Goal: Transaction & Acquisition: Consume media (video, audio)

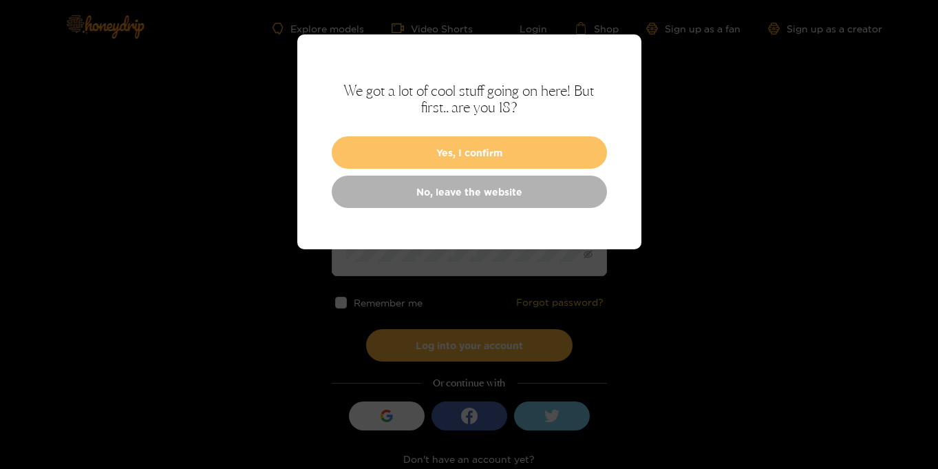
type input "**********"
click at [473, 159] on button "Yes, I confirm" at bounding box center [469, 152] width 275 height 32
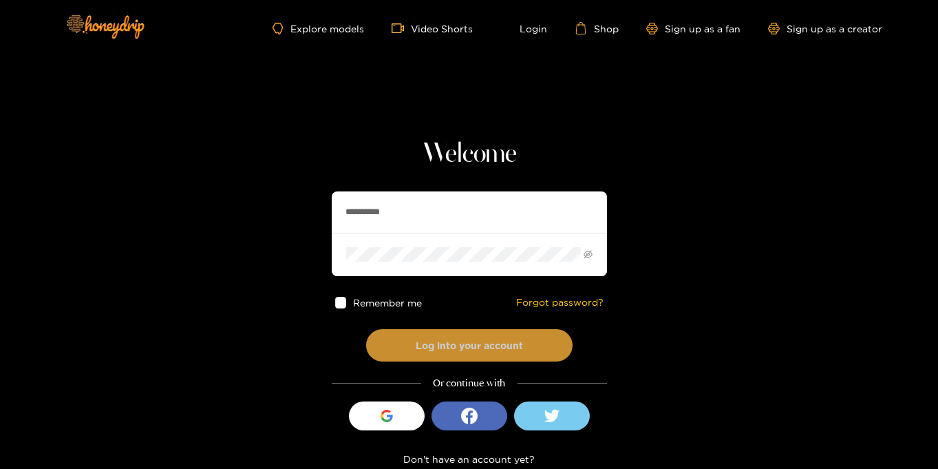
click at [464, 341] on button "Log into your account" at bounding box center [469, 345] width 207 height 32
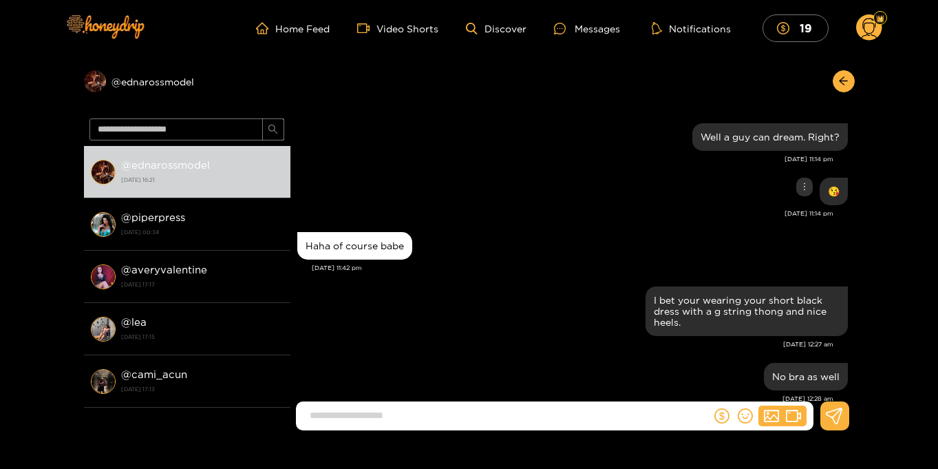
scroll to position [1275, 0]
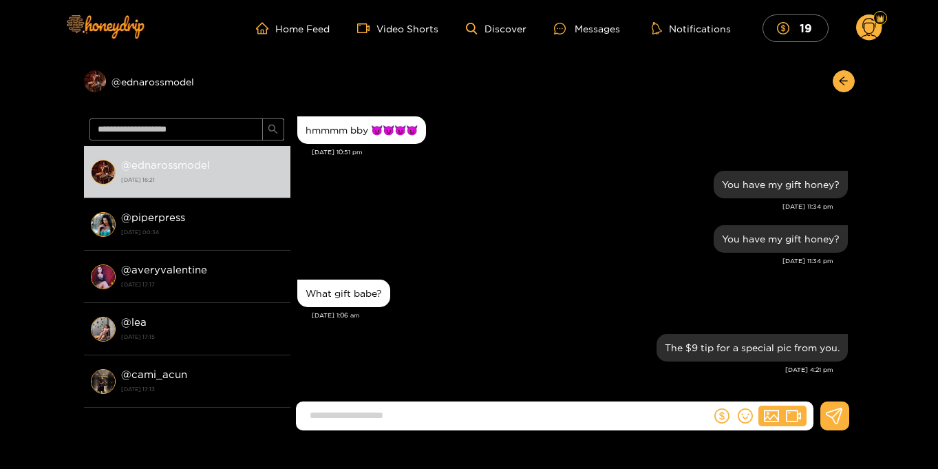
click at [869, 27] on circle at bounding box center [869, 27] width 26 height 26
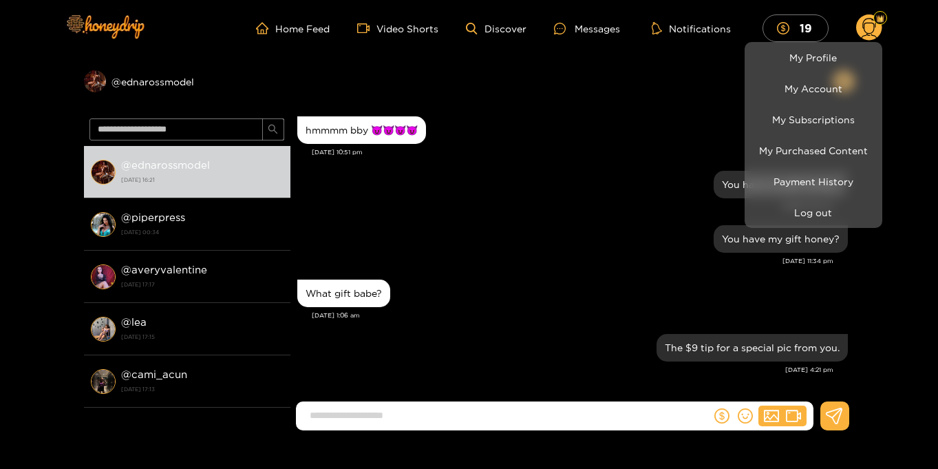
click at [918, 63] on div at bounding box center [469, 234] width 938 height 469
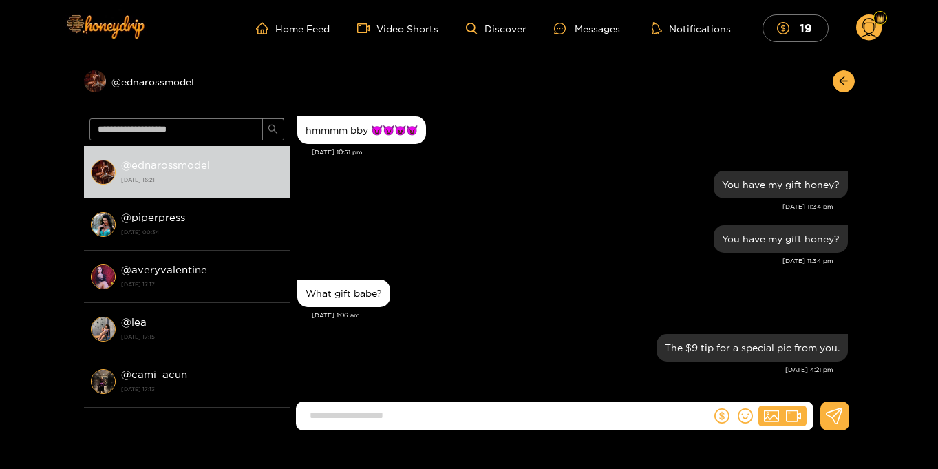
click at [875, 34] on circle at bounding box center [869, 27] width 26 height 26
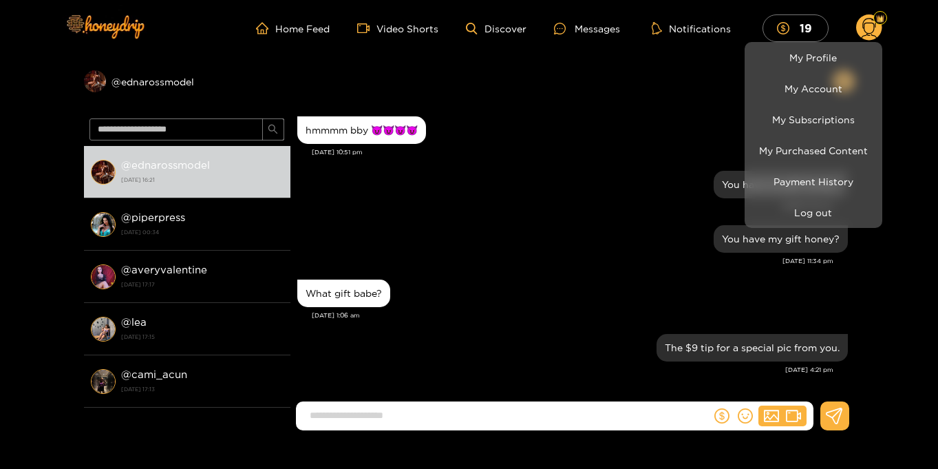
click at [905, 154] on div at bounding box center [469, 234] width 938 height 469
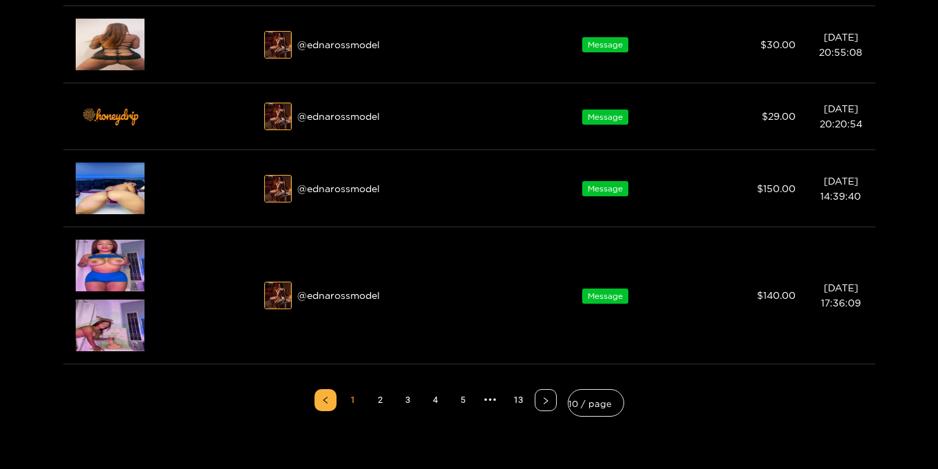
scroll to position [592, 0]
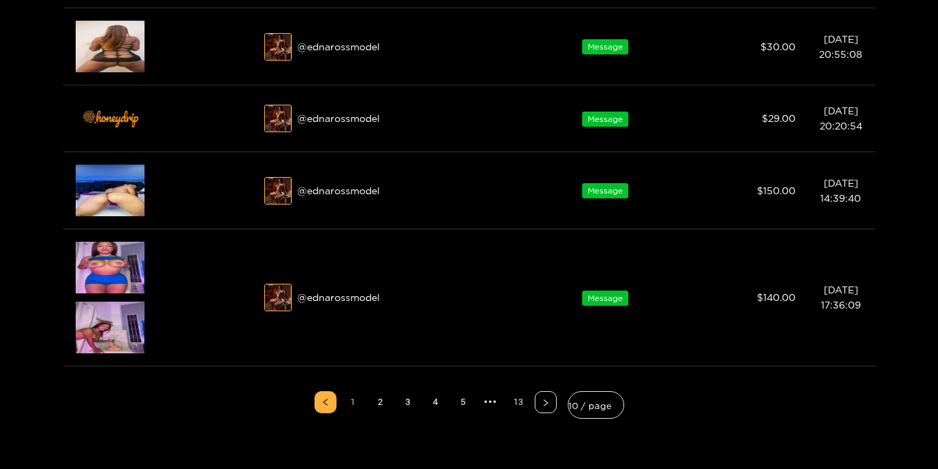
click at [519, 405] on link "13" at bounding box center [518, 402] width 21 height 21
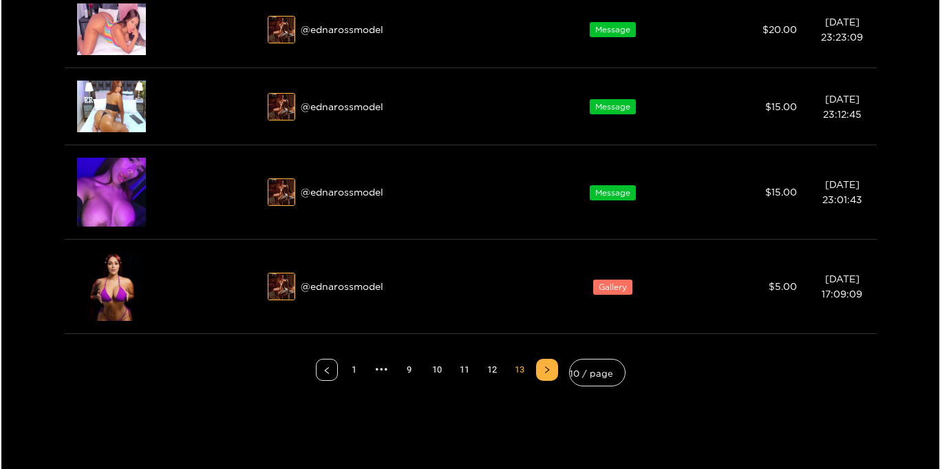
scroll to position [291, 0]
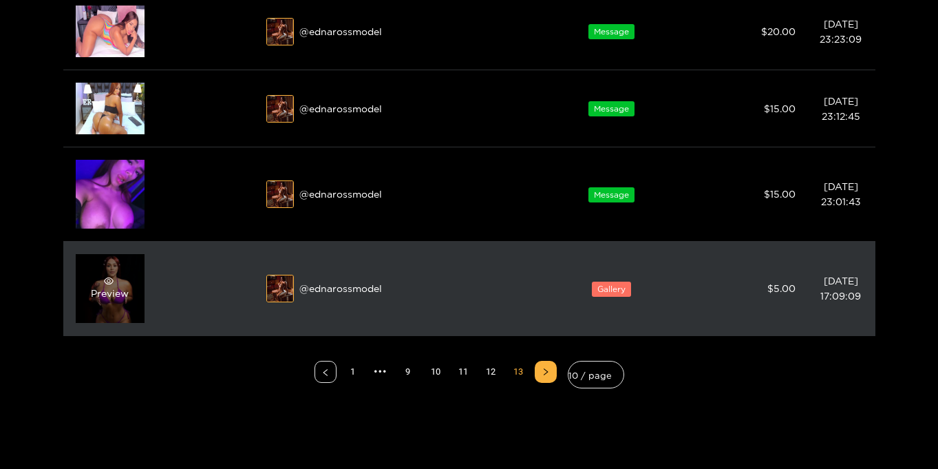
click at [118, 304] on div "Preview" at bounding box center [110, 288] width 69 height 69
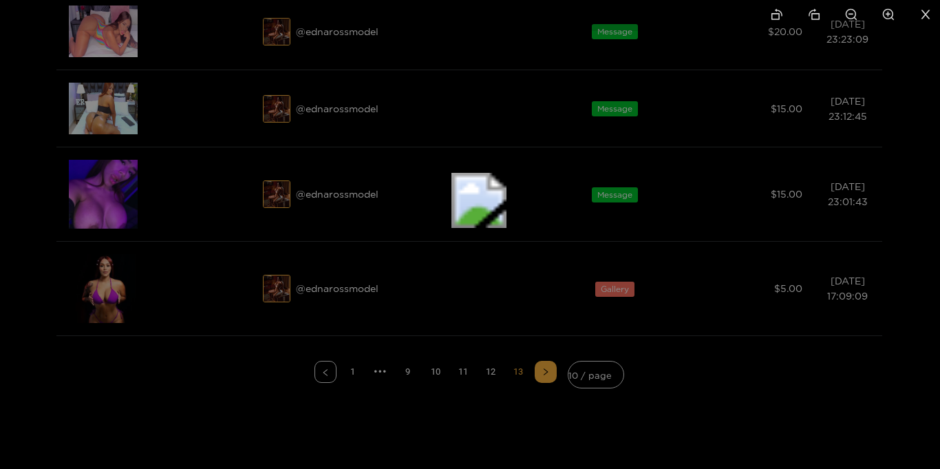
drag, startPoint x: 515, startPoint y: 264, endPoint x: 540, endPoint y: 24, distance: 240.9
click at [507, 173] on img at bounding box center [479, 200] width 55 height 55
drag, startPoint x: 611, startPoint y: 317, endPoint x: 589, endPoint y: 41, distance: 276.9
drag, startPoint x: 611, startPoint y: 250, endPoint x: 600, endPoint y: 16, distance: 234.4
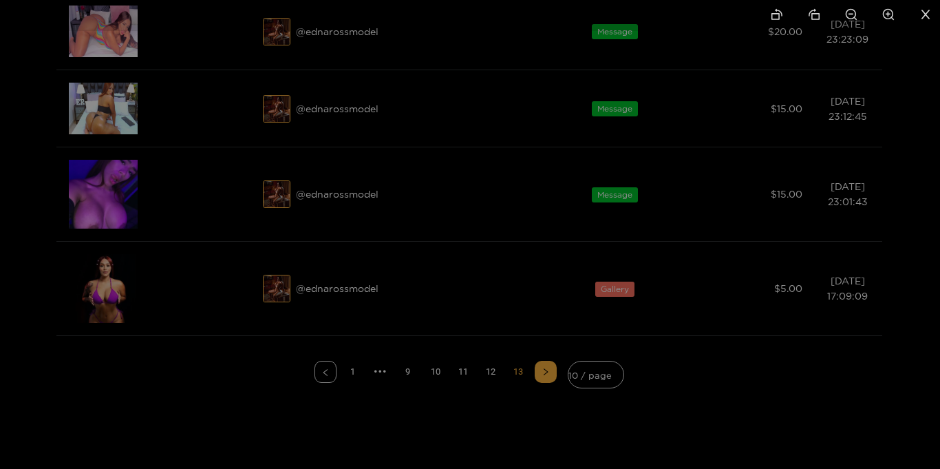
click at [602, 26] on div at bounding box center [470, 234] width 940 height 469
drag, startPoint x: 638, startPoint y: 107, endPoint x: 590, endPoint y: 114, distance: 48.0
drag, startPoint x: 592, startPoint y: 131, endPoint x: 587, endPoint y: 326, distance: 194.9
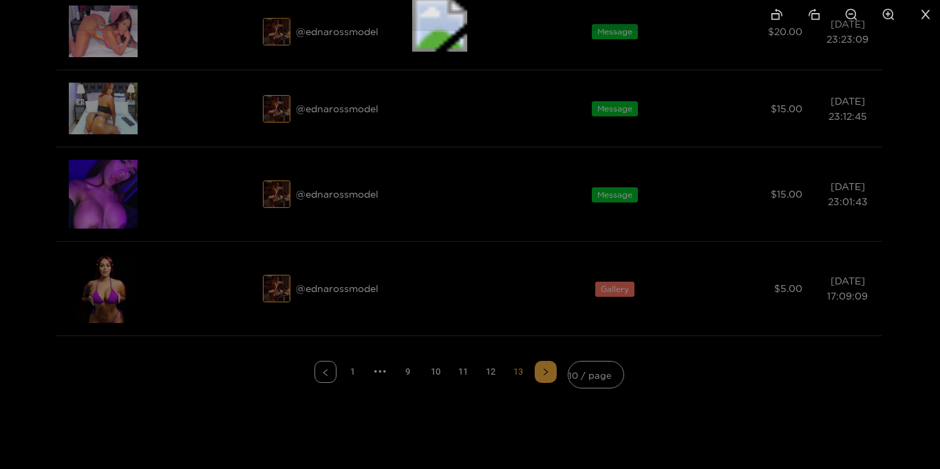
drag, startPoint x: 594, startPoint y: 247, endPoint x: 600, endPoint y: 366, distance: 119.3
click at [467, 52] on img at bounding box center [439, 24] width 55 height 55
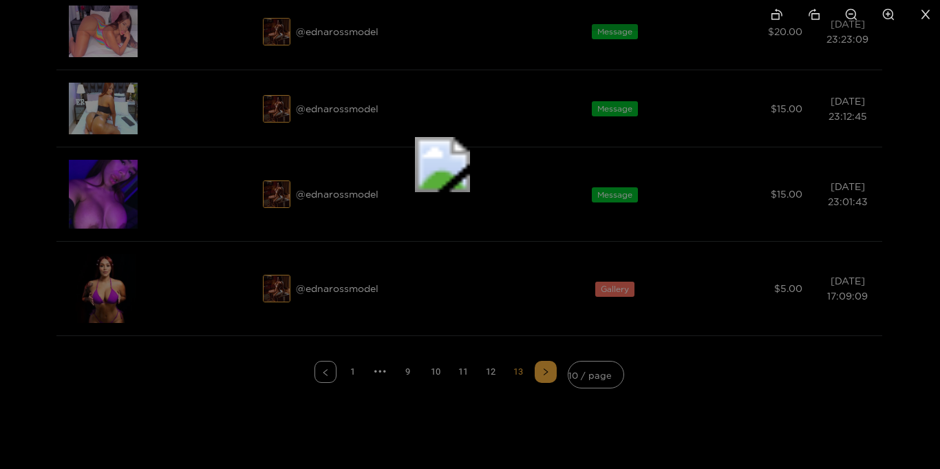
drag, startPoint x: 609, startPoint y: 233, endPoint x: 602, endPoint y: 341, distance: 108.3
click at [470, 192] on img at bounding box center [442, 164] width 55 height 55
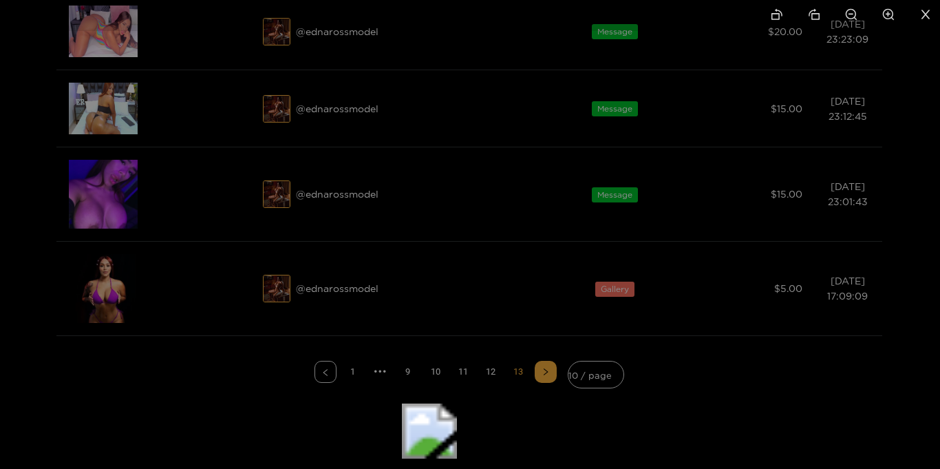
drag, startPoint x: 591, startPoint y: 138, endPoint x: 579, endPoint y: 249, distance: 111.5
click at [457, 403] on img at bounding box center [429, 430] width 55 height 55
drag, startPoint x: 579, startPoint y: 171, endPoint x: 568, endPoint y: 397, distance: 225.4
drag, startPoint x: 577, startPoint y: 276, endPoint x: 580, endPoint y: 343, distance: 66.9
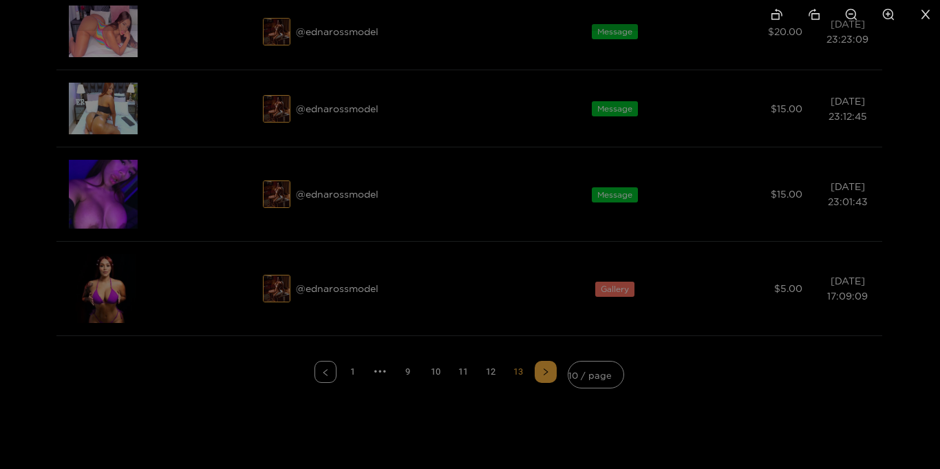
drag, startPoint x: 599, startPoint y: 185, endPoint x: 605, endPoint y: 394, distance: 210.1
click at [498, 420] on img at bounding box center [476, 442] width 44 height 44
drag, startPoint x: 624, startPoint y: 262, endPoint x: 610, endPoint y: 364, distance: 102.8
click at [487, 249] on img at bounding box center [470, 231] width 33 height 33
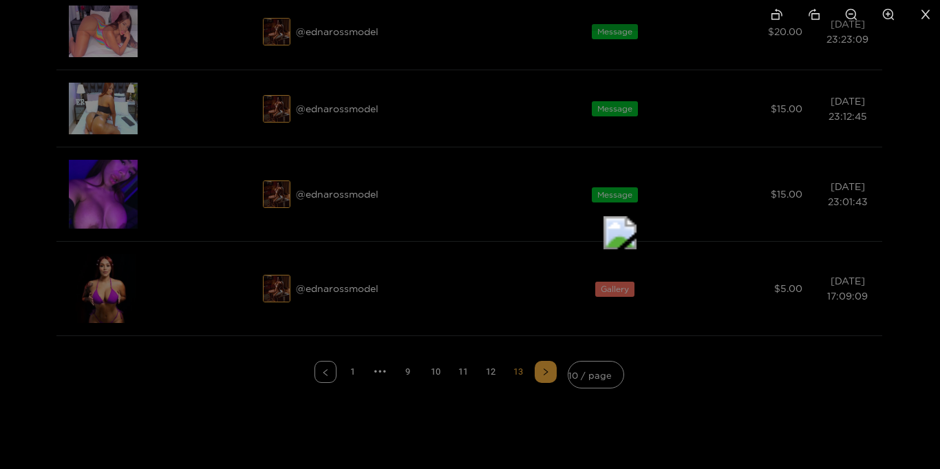
drag, startPoint x: 658, startPoint y: 238, endPoint x: 541, endPoint y: 235, distance: 117.1
click at [604, 235] on img at bounding box center [620, 232] width 33 height 33
drag, startPoint x: 548, startPoint y: 109, endPoint x: 545, endPoint y: 285, distance: 176.3
click at [487, 368] on img at bounding box center [470, 384] width 33 height 33
drag, startPoint x: 543, startPoint y: 123, endPoint x: 546, endPoint y: 216, distance: 93.0
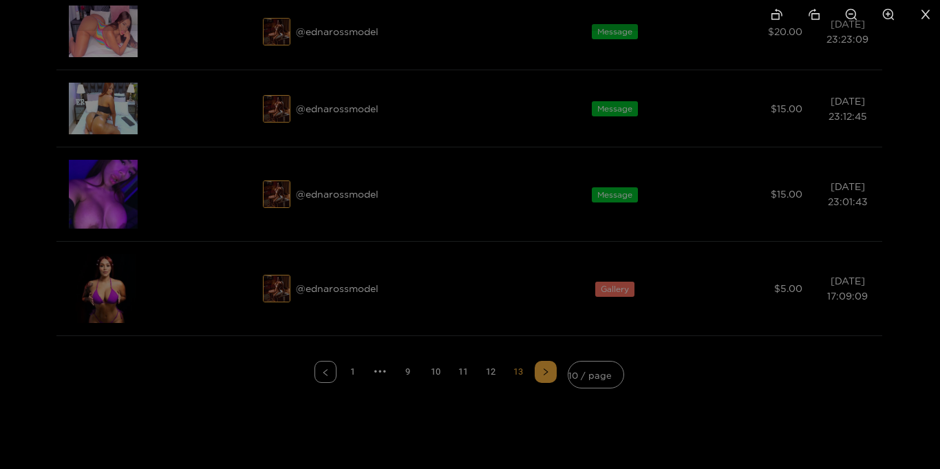
click at [920, 12] on icon "close" at bounding box center [926, 14] width 12 height 12
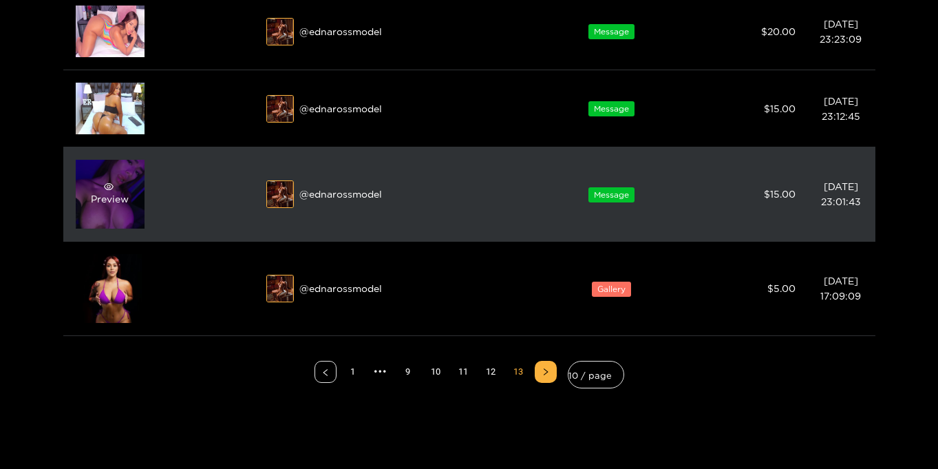
click at [118, 189] on span "eye" at bounding box center [108, 187] width 35 height 10
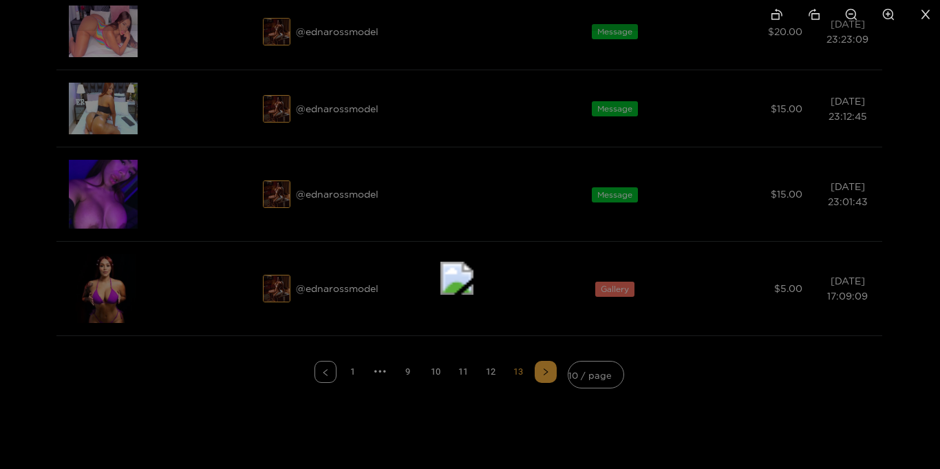
drag, startPoint x: 518, startPoint y: 159, endPoint x: 509, endPoint y: 175, distance: 18.2
click at [474, 262] on img at bounding box center [457, 278] width 33 height 33
drag, startPoint x: 473, startPoint y: 352, endPoint x: 472, endPoint y: 145, distance: 206.5
click at [472, 67] on img at bounding box center [459, 50] width 33 height 33
drag, startPoint x: 475, startPoint y: 299, endPoint x: 519, endPoint y: 200, distance: 109.1
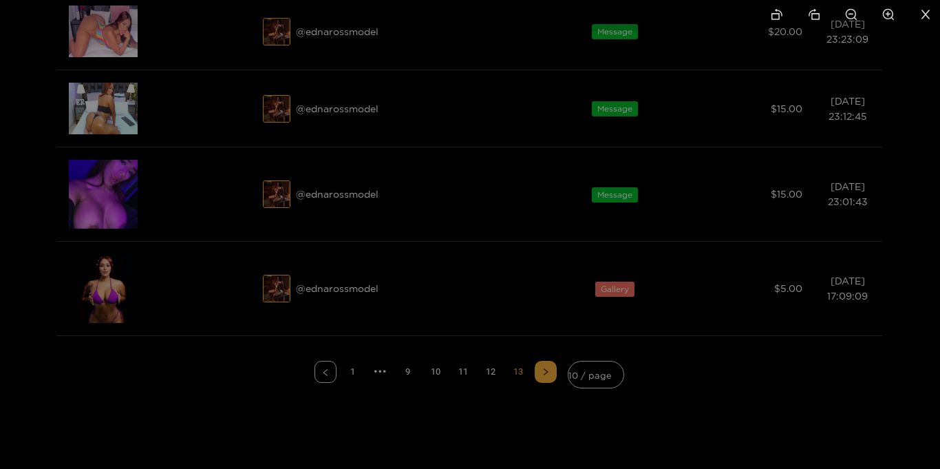
drag, startPoint x: 500, startPoint y: 273, endPoint x: 510, endPoint y: 122, distance: 151.8
click at [492, 132] on img at bounding box center [481, 121] width 22 height 22
drag, startPoint x: 519, startPoint y: 215, endPoint x: 525, endPoint y: 196, distance: 20.0
click at [498, 84] on img at bounding box center [487, 73] width 22 height 22
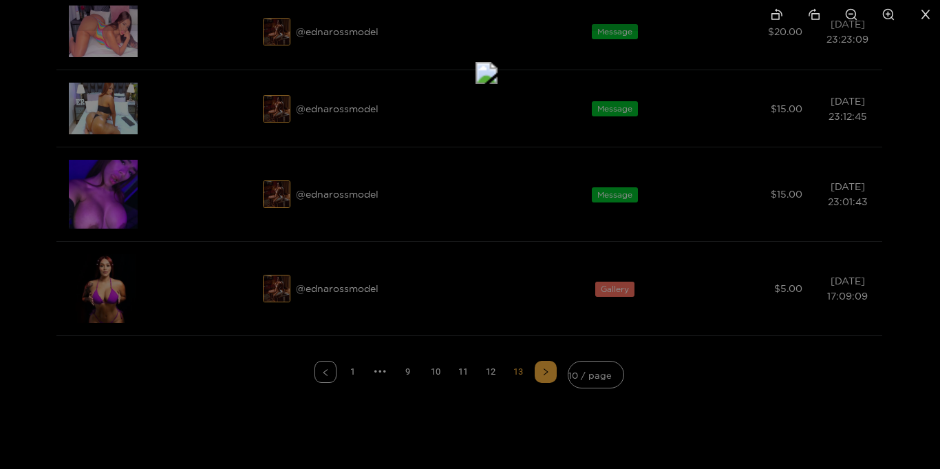
click at [889, 12] on icon "zoom-in" at bounding box center [889, 14] width 12 height 12
drag, startPoint x: 613, startPoint y: 313, endPoint x: 617, endPoint y: 96, distance: 216.9
click at [487, 215] on img at bounding box center [470, 231] width 33 height 33
drag, startPoint x: 632, startPoint y: 238, endPoint x: 636, endPoint y: 174, distance: 63.5
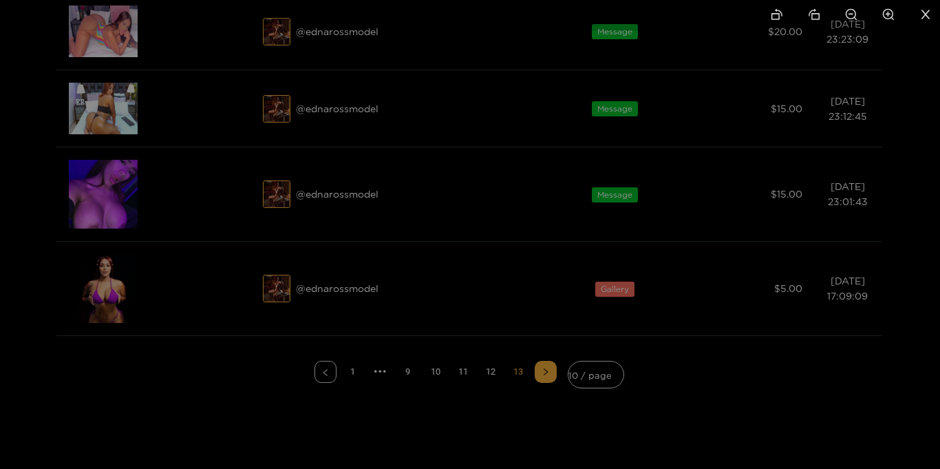
click at [854, 17] on icon "zoom-out" at bounding box center [851, 14] width 12 height 12
drag, startPoint x: 513, startPoint y: 286, endPoint x: 523, endPoint y: 119, distance: 166.9
click at [481, 220] on img at bounding box center [470, 231] width 22 height 22
click at [927, 18] on icon "close" at bounding box center [926, 14] width 12 height 12
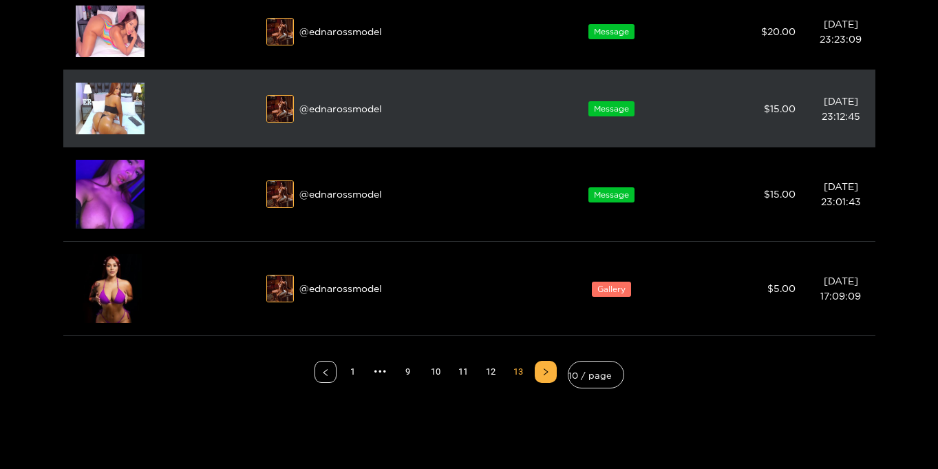
click at [104, 114] on img at bounding box center [110, 109] width 69 height 52
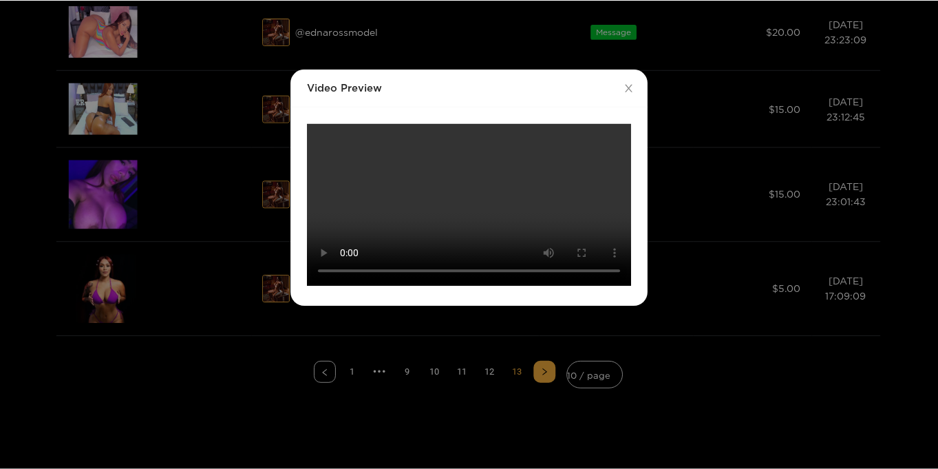
scroll to position [0, 0]
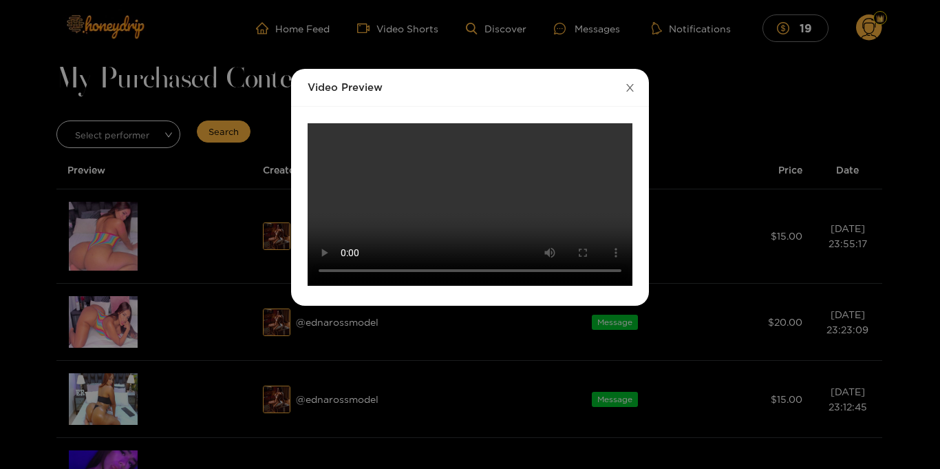
click at [635, 85] on icon "close" at bounding box center [630, 88] width 10 height 10
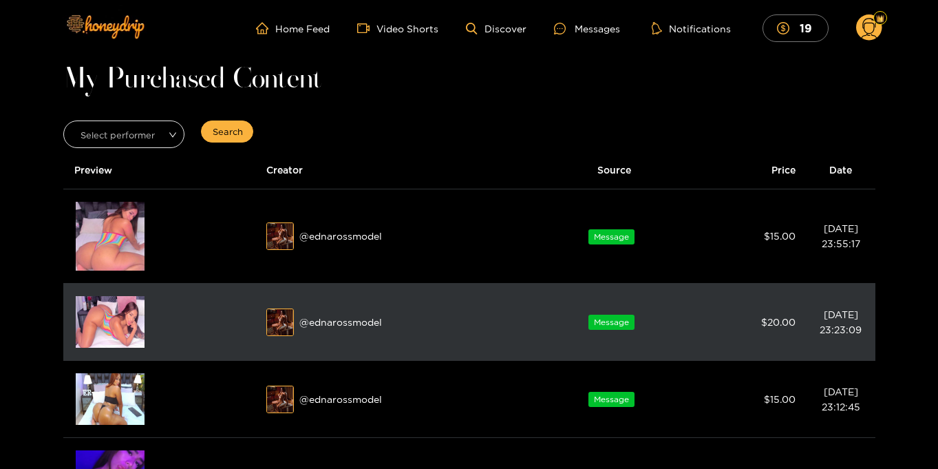
click at [114, 324] on img at bounding box center [110, 322] width 69 height 52
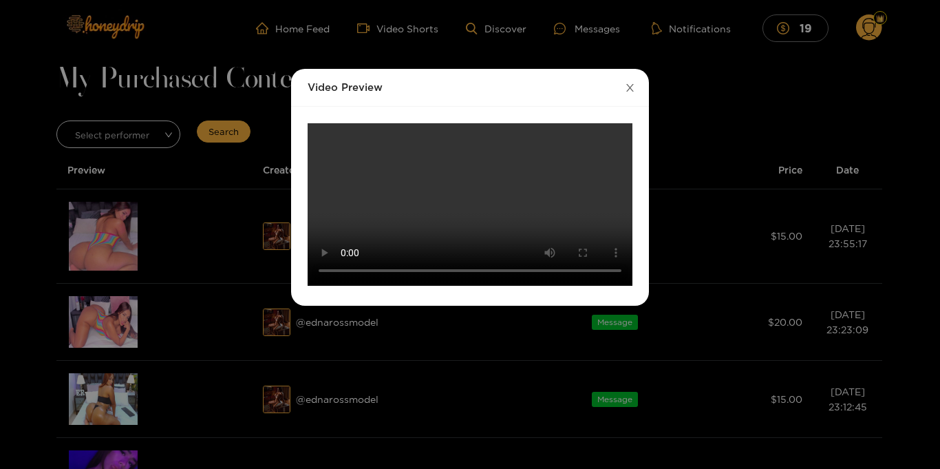
click at [638, 88] on span "Close" at bounding box center [630, 88] width 39 height 39
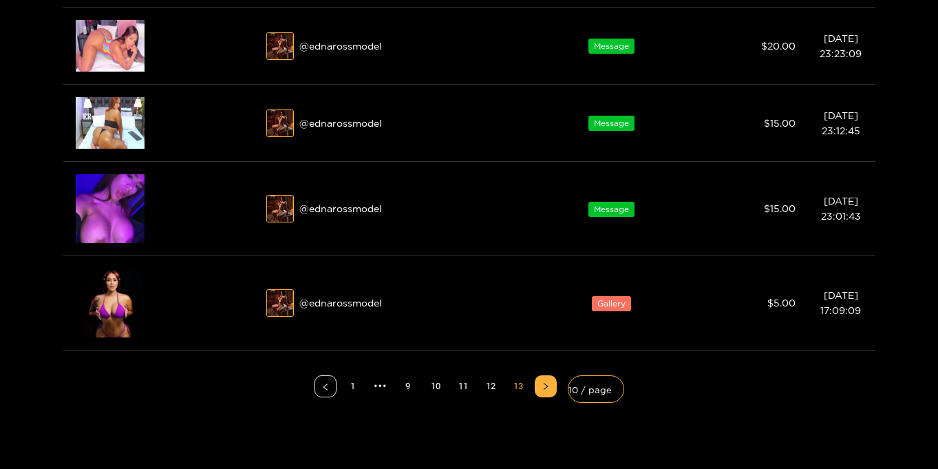
scroll to position [275, 0]
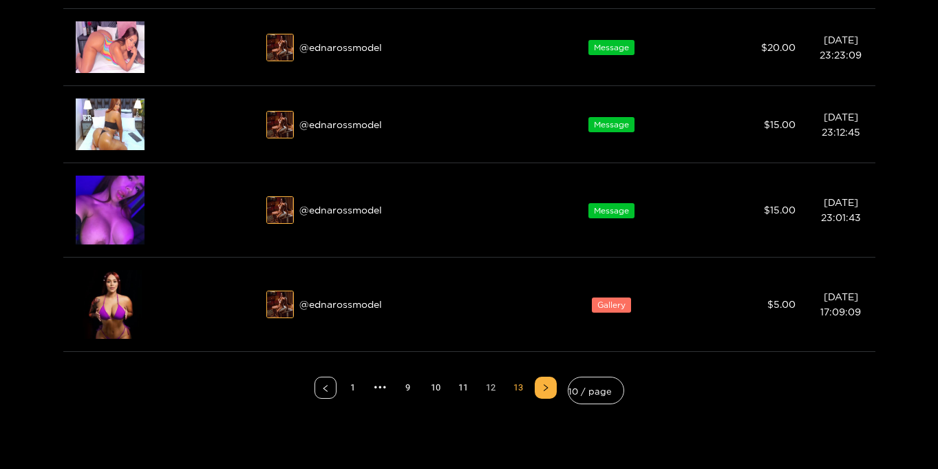
click at [490, 387] on link "12" at bounding box center [491, 387] width 21 height 21
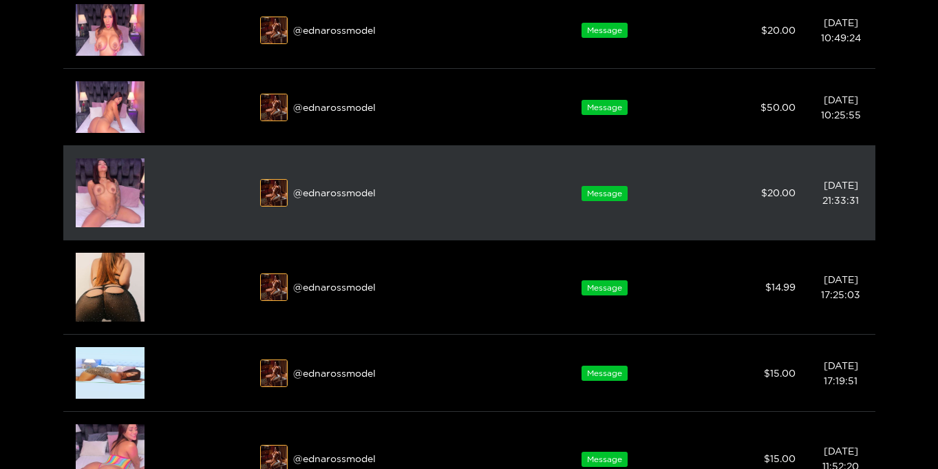
scroll to position [473, 0]
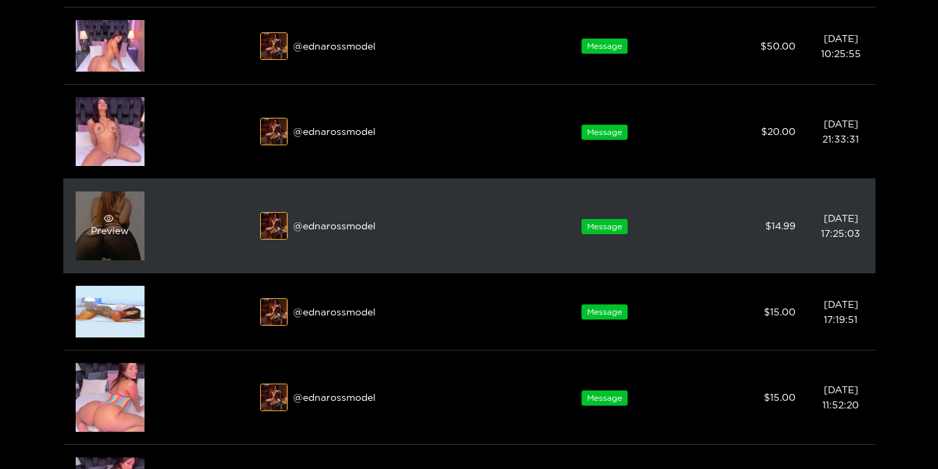
click at [105, 223] on div "Preview" at bounding box center [110, 225] width 38 height 25
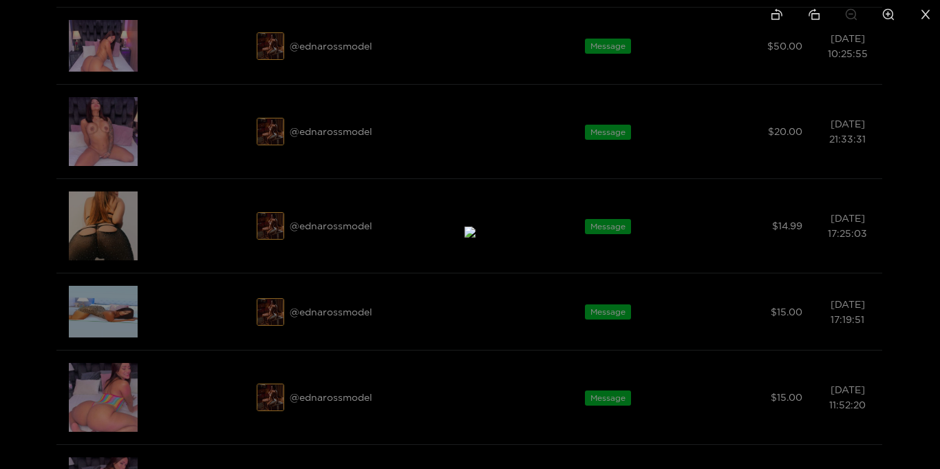
click at [927, 12] on icon "close" at bounding box center [926, 14] width 9 height 9
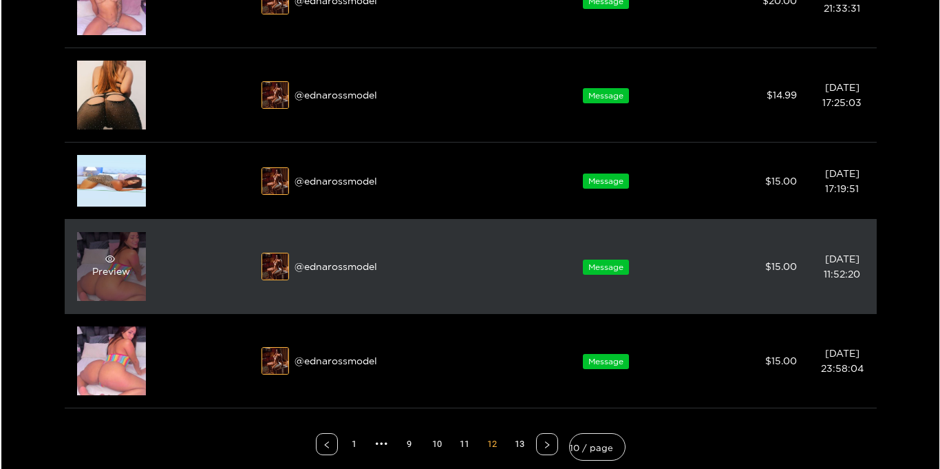
scroll to position [602, 0]
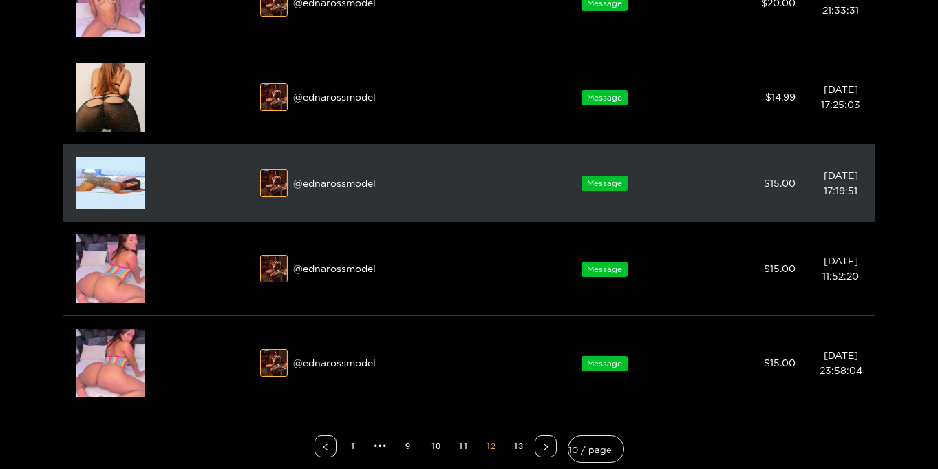
click at [109, 189] on img at bounding box center [110, 183] width 69 height 52
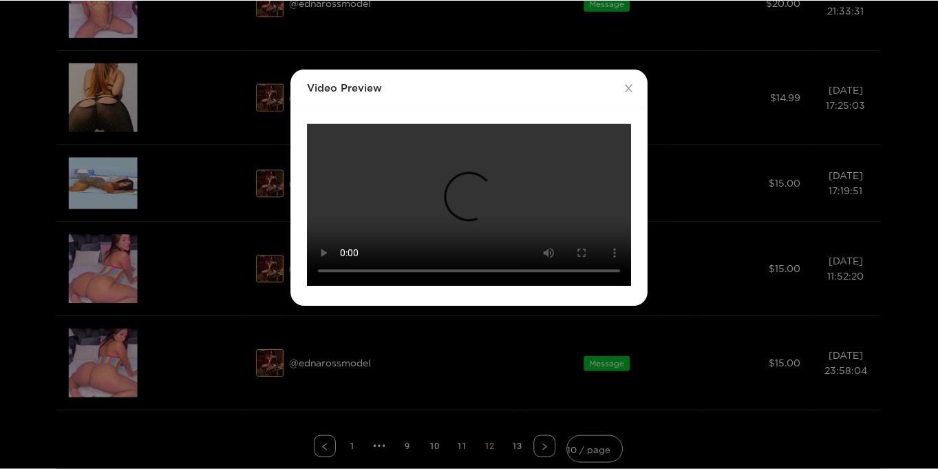
scroll to position [77, 0]
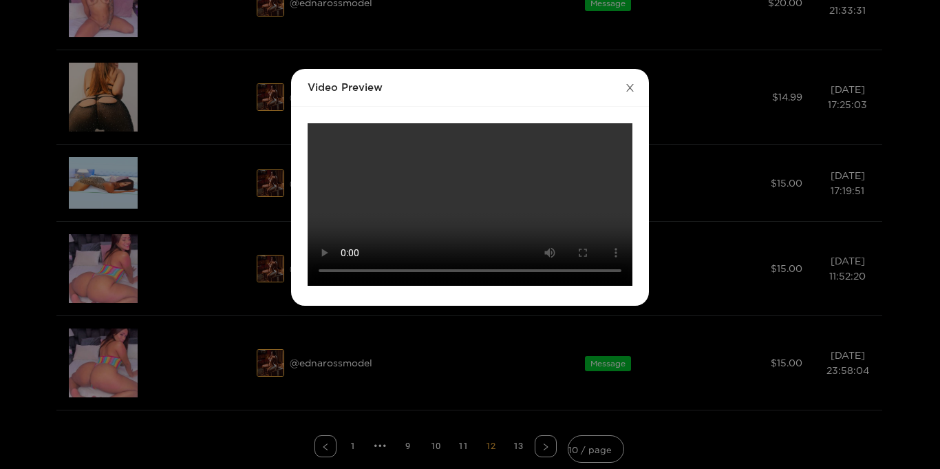
click at [626, 83] on icon "close" at bounding box center [630, 88] width 10 height 10
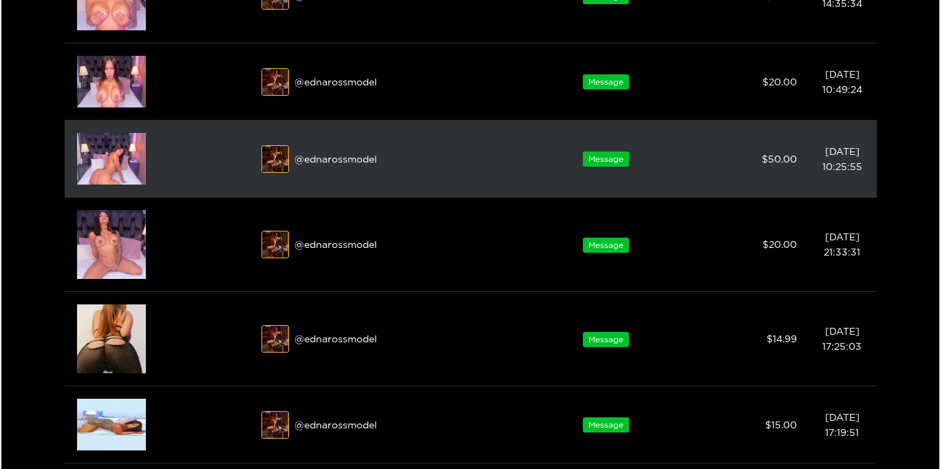
scroll to position [346, 0]
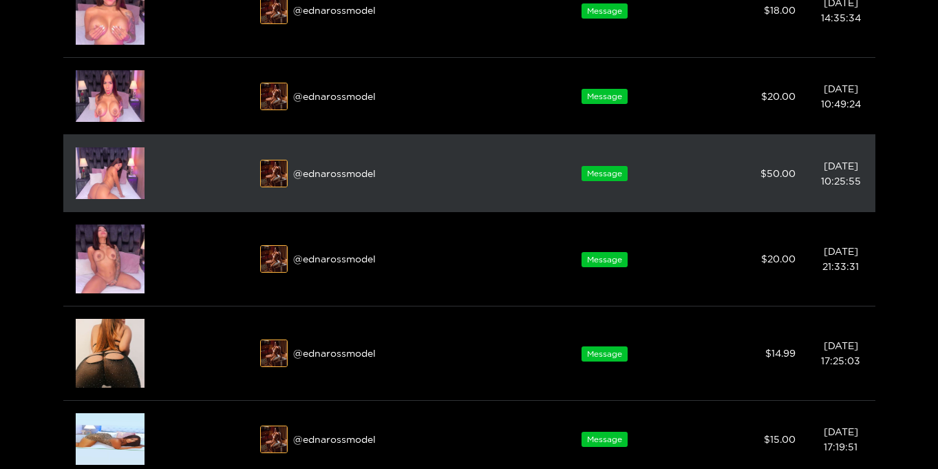
click at [102, 173] on img at bounding box center [110, 173] width 69 height 52
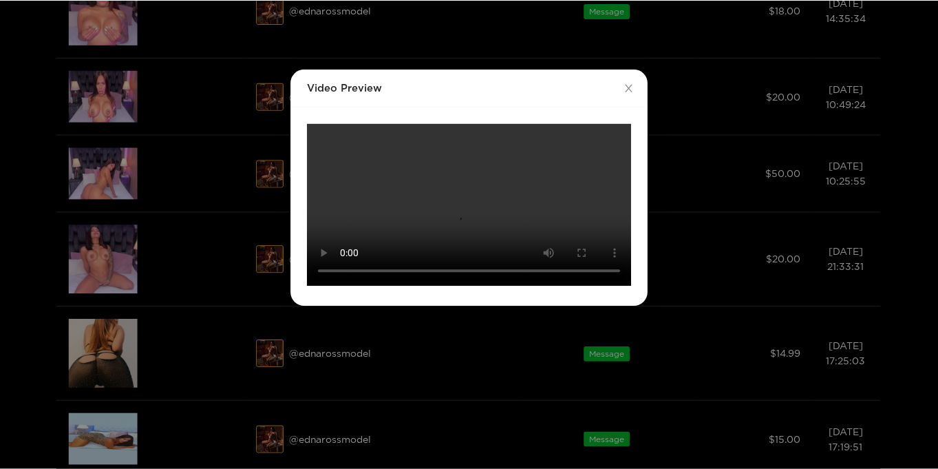
scroll to position [0, 0]
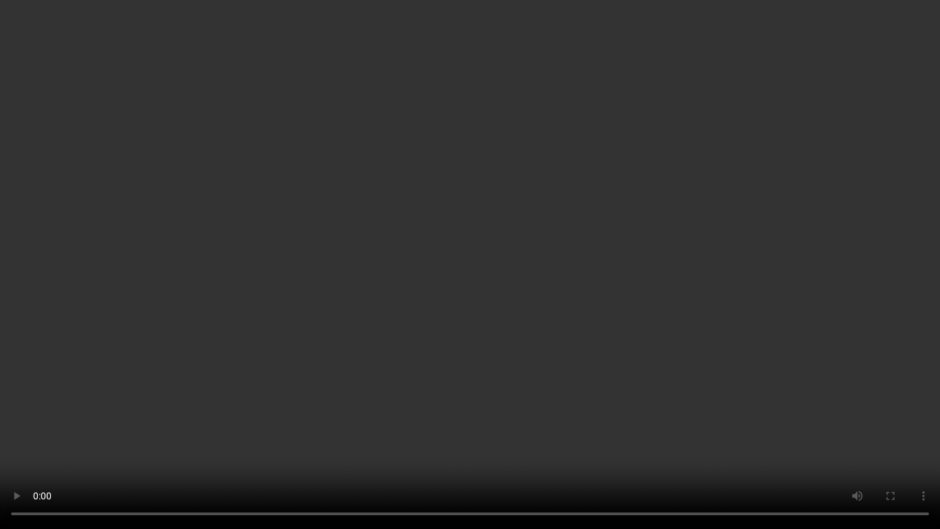
click at [907, 330] on video "Your browser does not support the video tag." at bounding box center [470, 264] width 940 height 529
click at [874, 403] on video "Your browser does not support the video tag." at bounding box center [470, 264] width 940 height 529
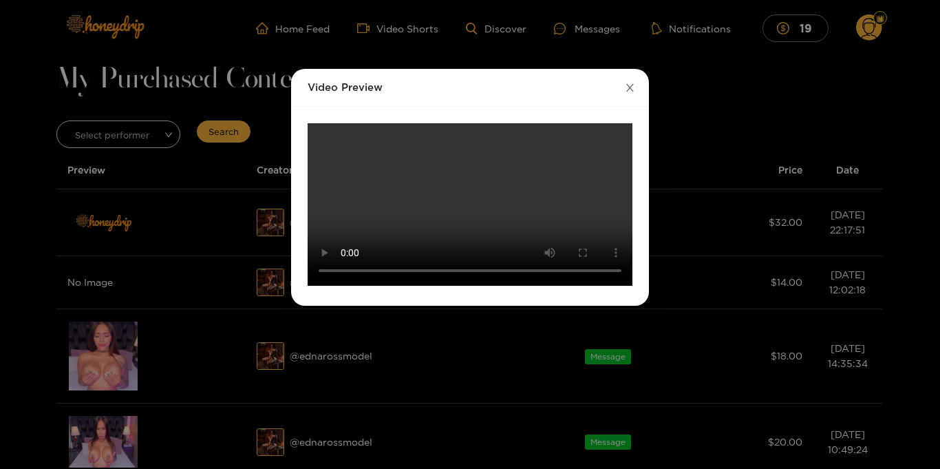
click at [630, 83] on icon "close" at bounding box center [630, 88] width 10 height 10
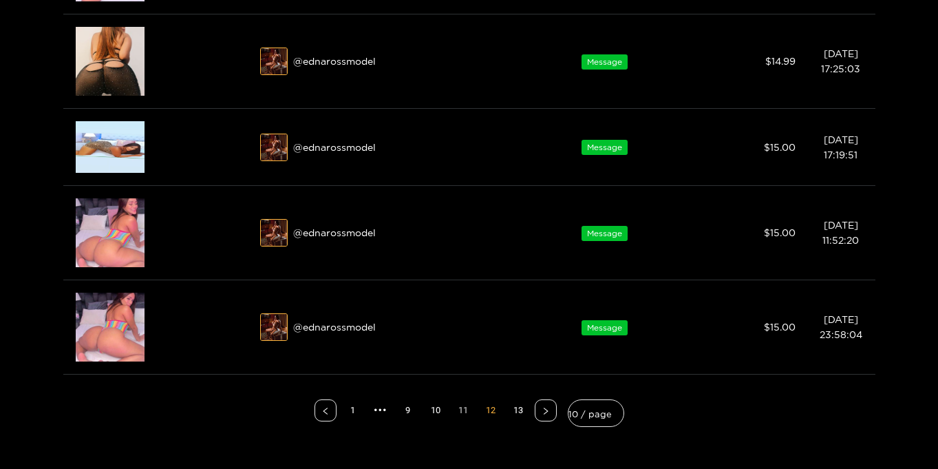
scroll to position [637, 0]
click at [465, 408] on link "11" at bounding box center [463, 411] width 21 height 21
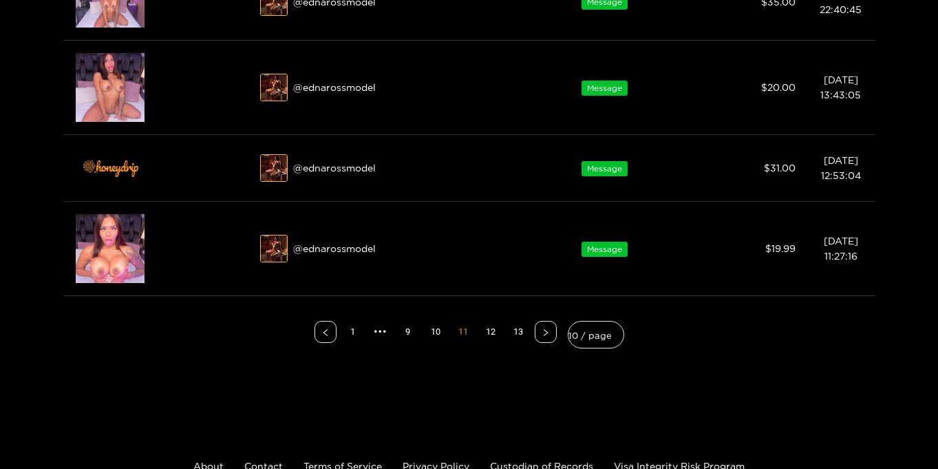
scroll to position [638, 0]
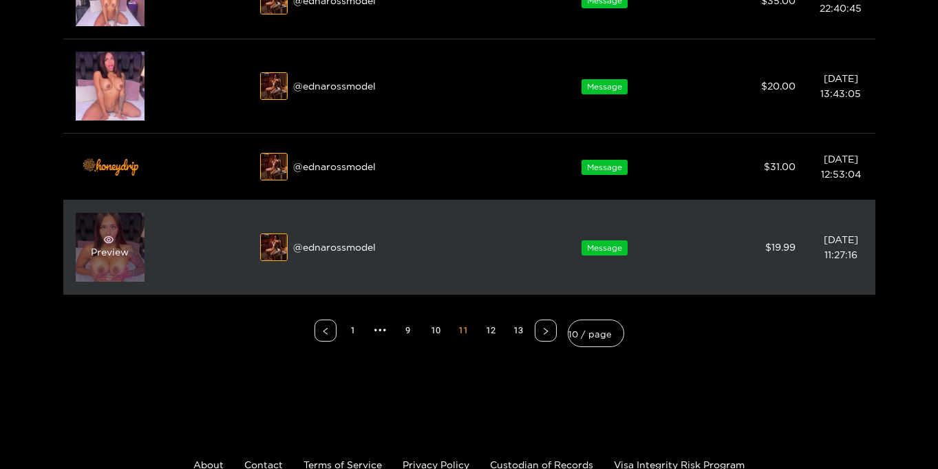
click at [111, 247] on div "Preview" at bounding box center [110, 247] width 38 height 25
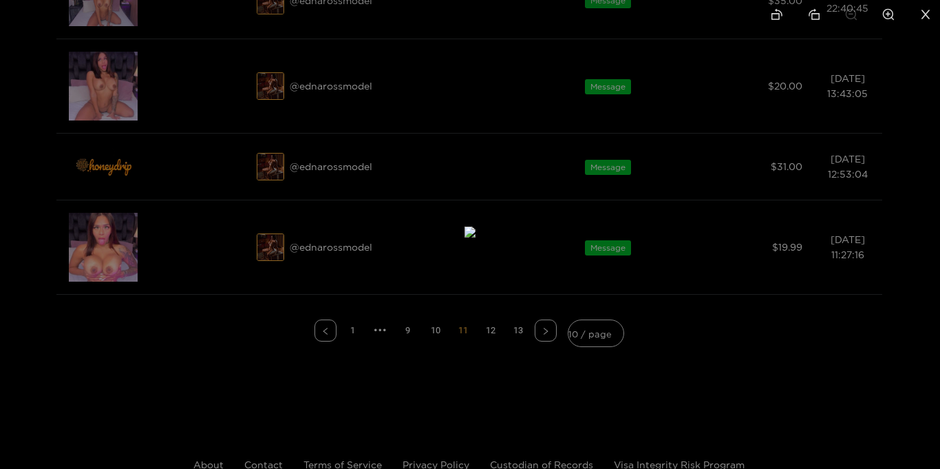
click at [927, 10] on icon "close" at bounding box center [926, 14] width 12 height 12
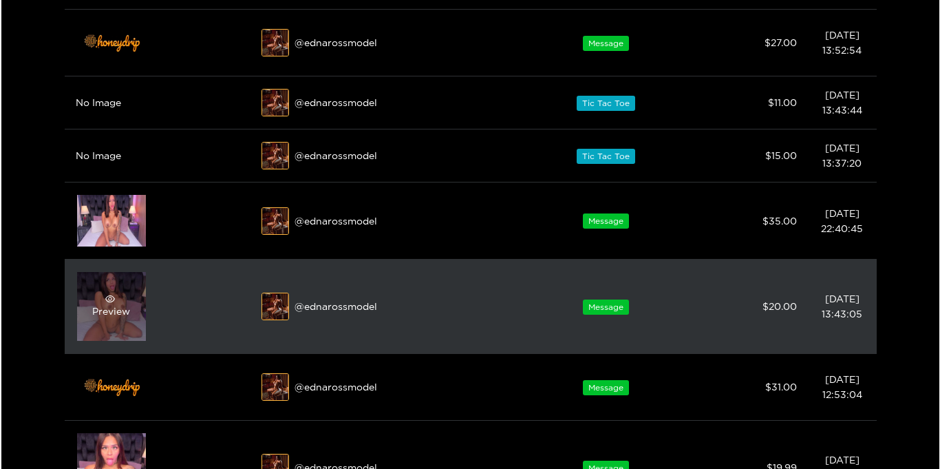
scroll to position [408, 0]
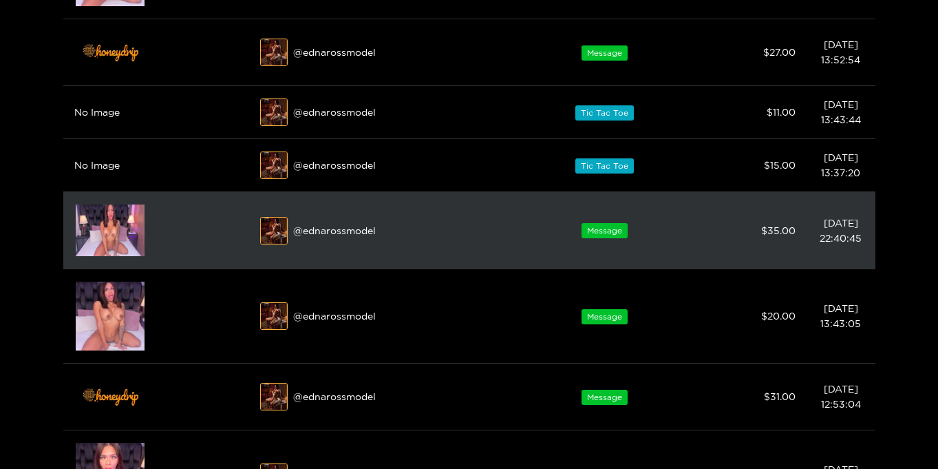
click at [110, 232] on img at bounding box center [110, 230] width 69 height 52
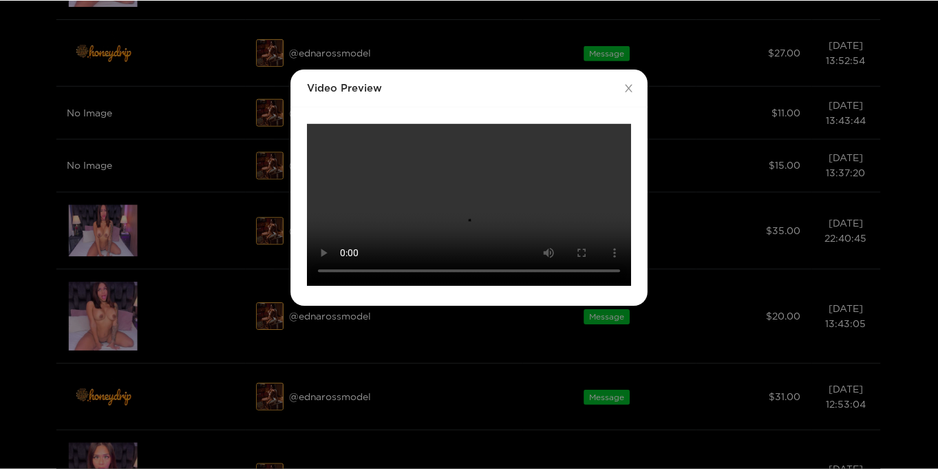
scroll to position [0, 0]
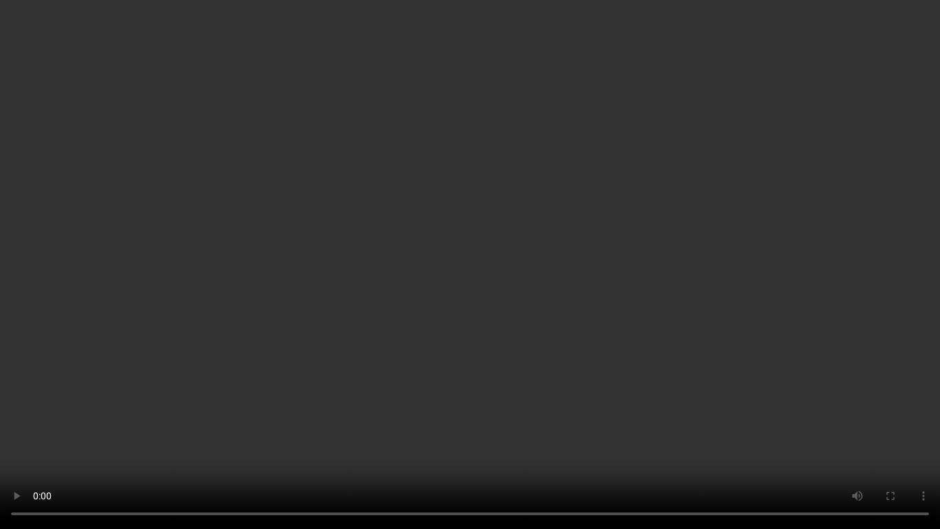
click at [856, 249] on video "Your browser does not support the video tag." at bounding box center [470, 264] width 940 height 529
click at [847, 259] on video "Your browser does not support the video tag." at bounding box center [470, 264] width 940 height 529
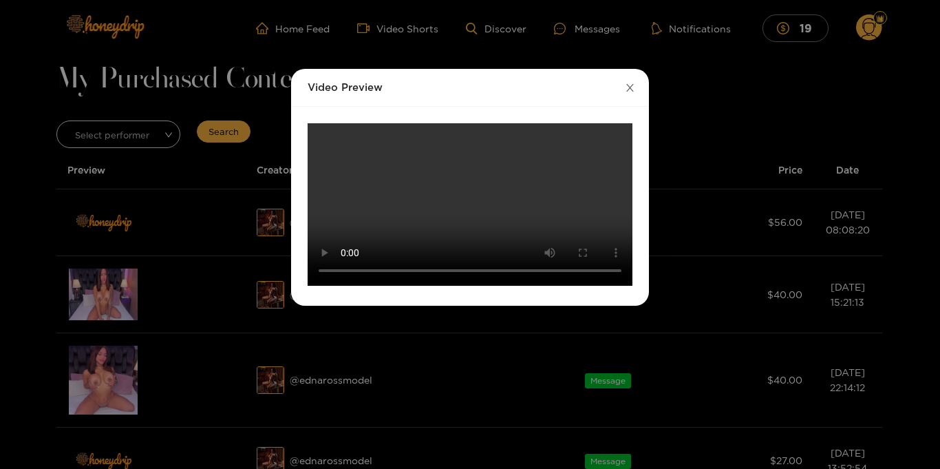
click at [633, 86] on icon "close" at bounding box center [630, 88] width 10 height 10
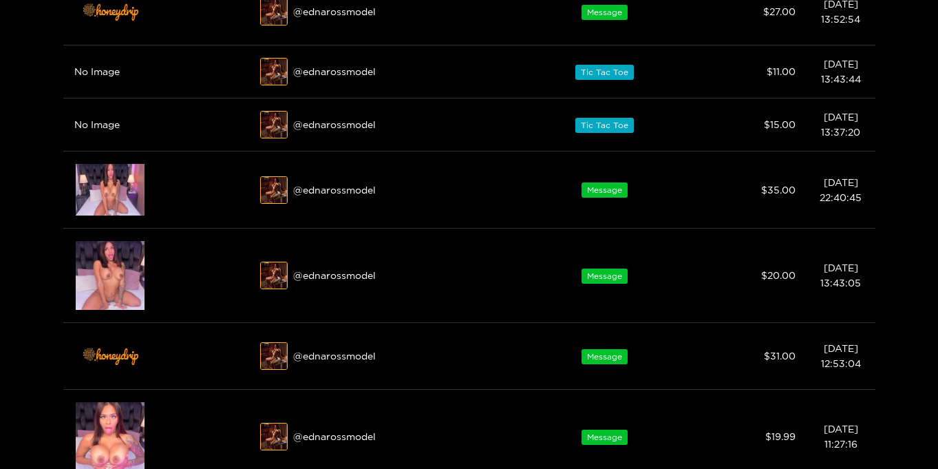
scroll to position [467, 0]
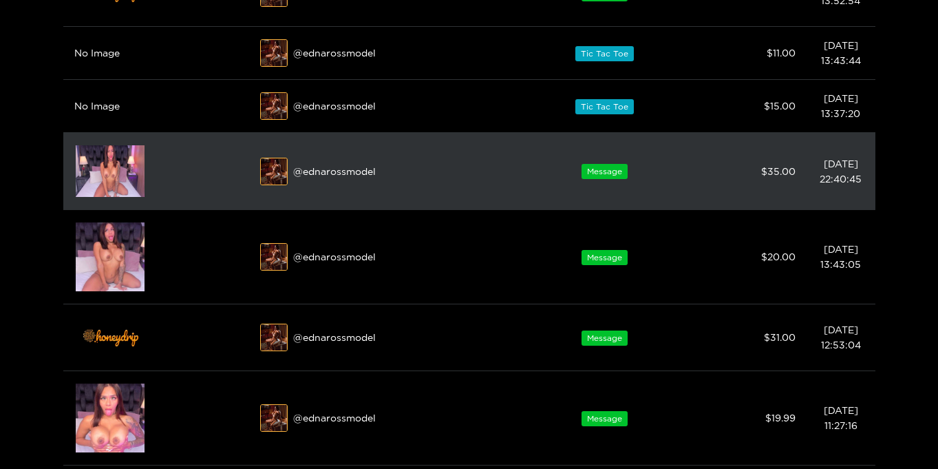
click at [102, 165] on img at bounding box center [110, 171] width 69 height 52
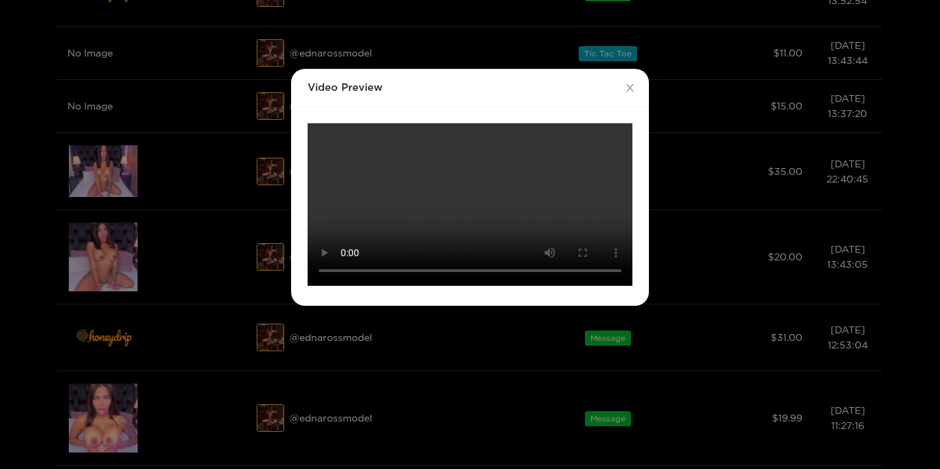
click at [513, 199] on video "Your browser does not support the video tag." at bounding box center [470, 204] width 325 height 162
click at [516, 194] on video "Your browser does not support the video tag." at bounding box center [470, 204] width 325 height 162
click at [631, 89] on icon "close" at bounding box center [630, 88] width 8 height 8
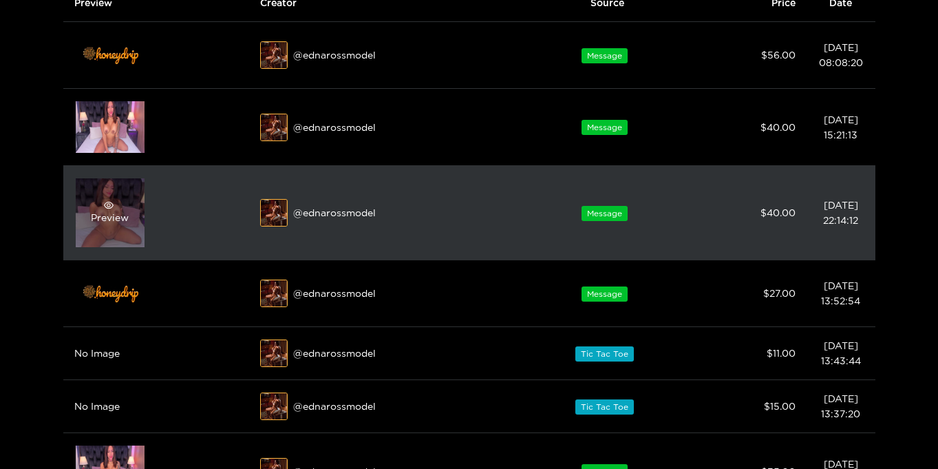
scroll to position [166, 0]
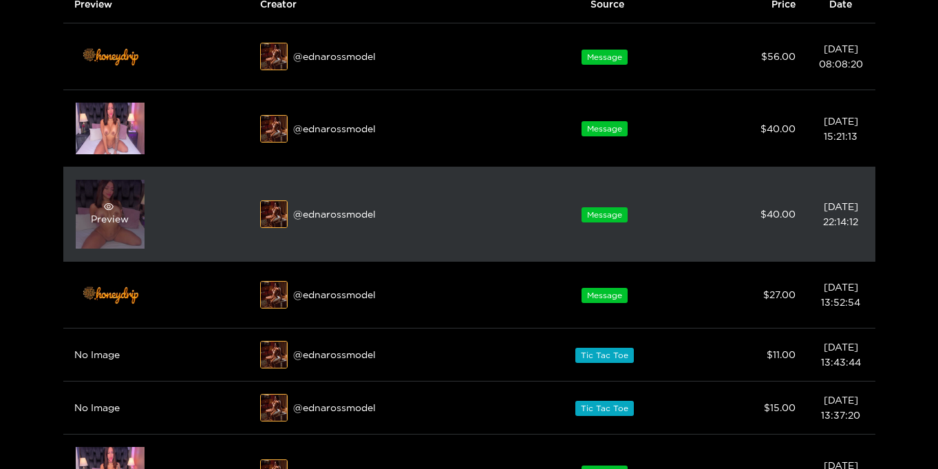
click at [94, 212] on div "Preview" at bounding box center [110, 214] width 38 height 25
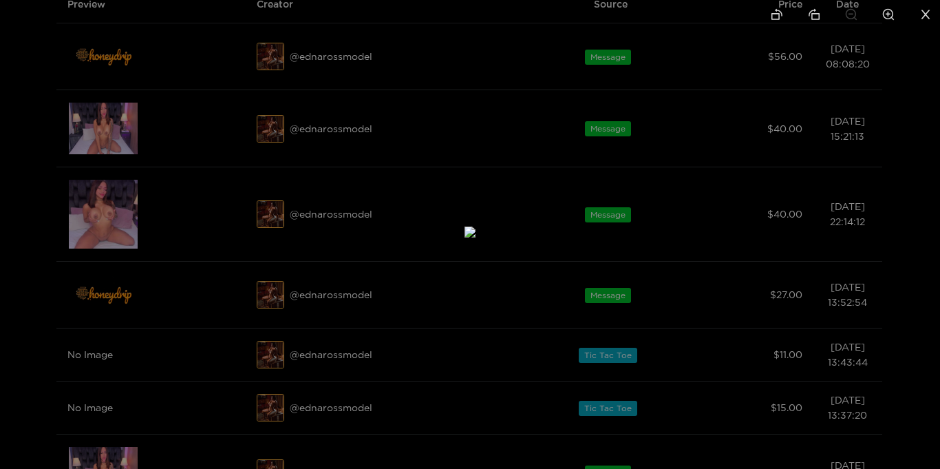
click at [925, 14] on icon "close" at bounding box center [926, 14] width 12 height 12
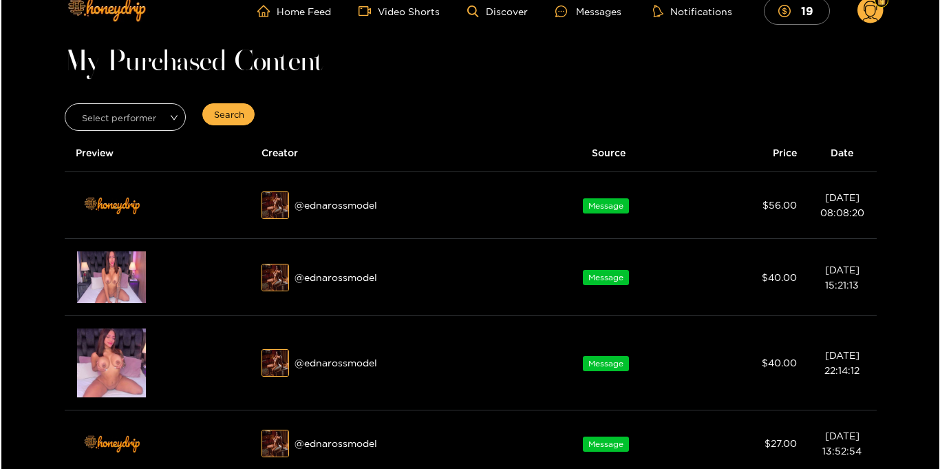
scroll to position [19, 0]
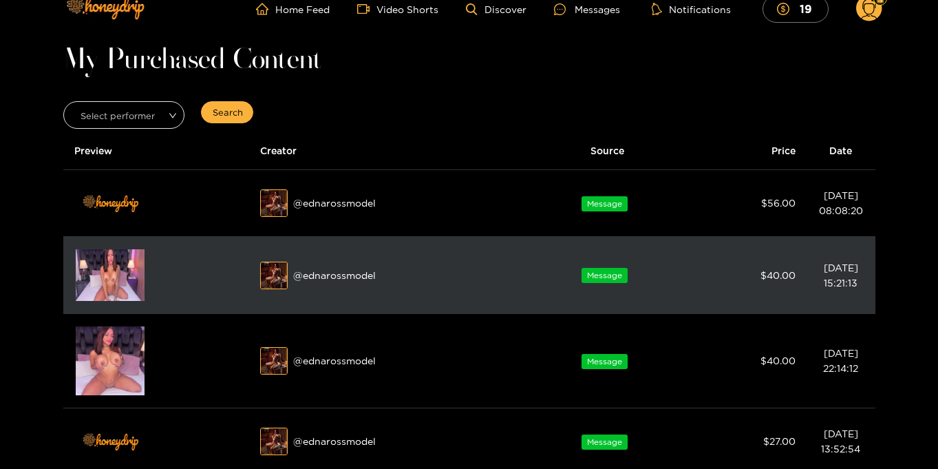
click at [91, 284] on img at bounding box center [110, 275] width 69 height 52
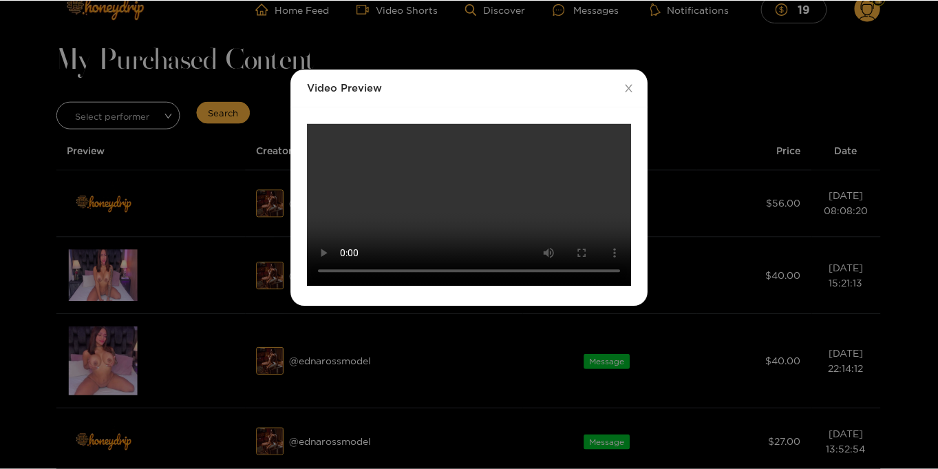
scroll to position [0, 0]
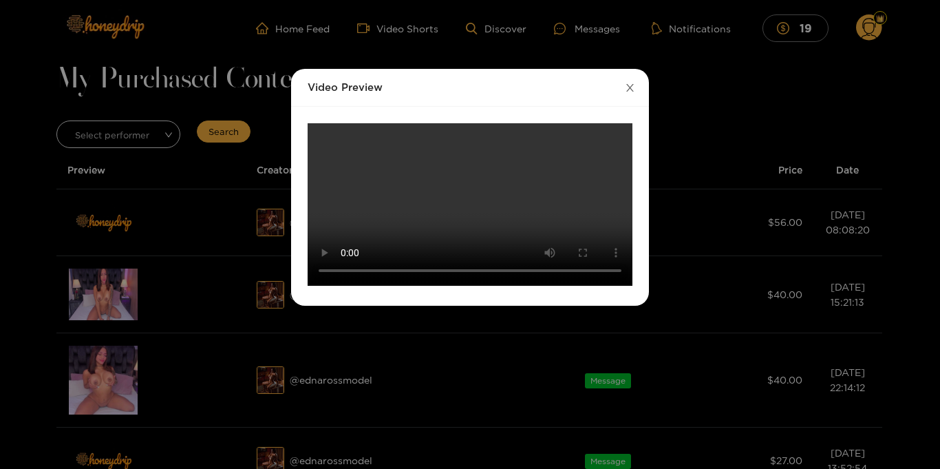
click at [637, 90] on span "Close" at bounding box center [630, 88] width 39 height 39
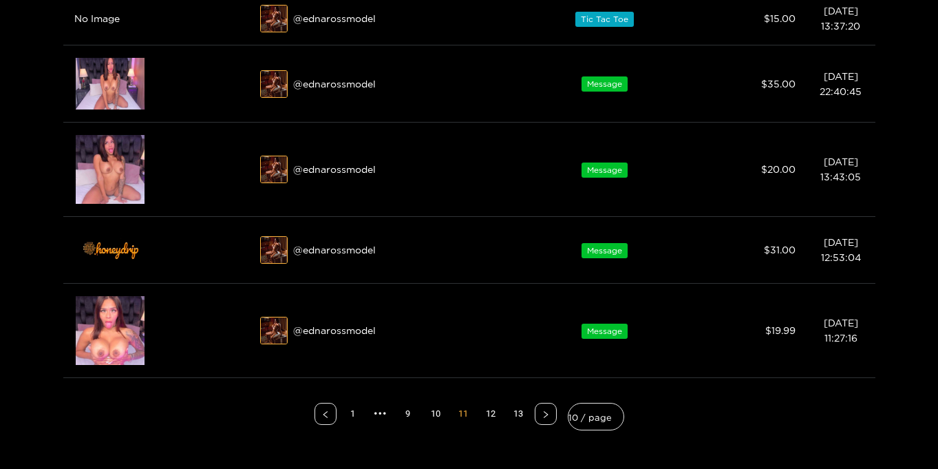
scroll to position [631, 0]
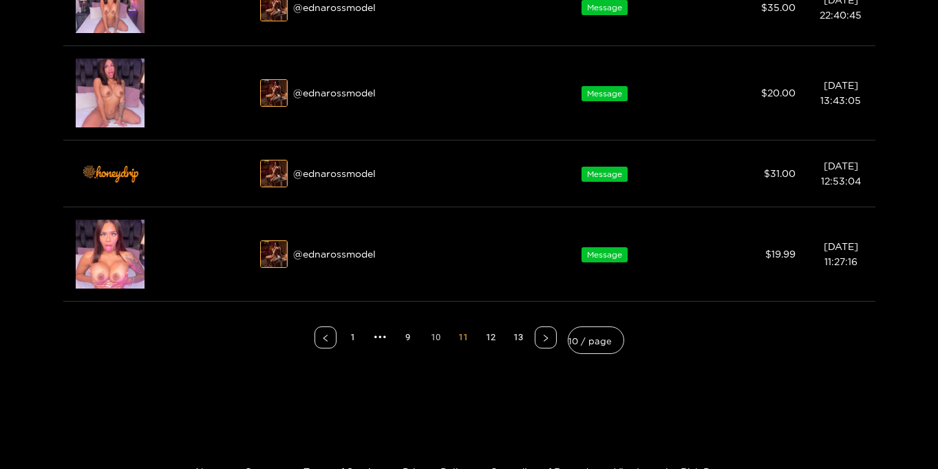
click at [439, 339] on link "10" at bounding box center [435, 337] width 21 height 21
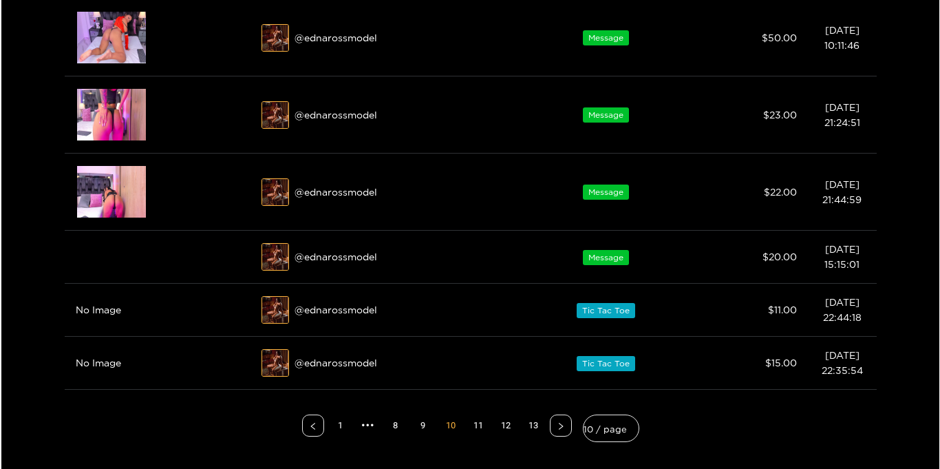
scroll to position [445, 0]
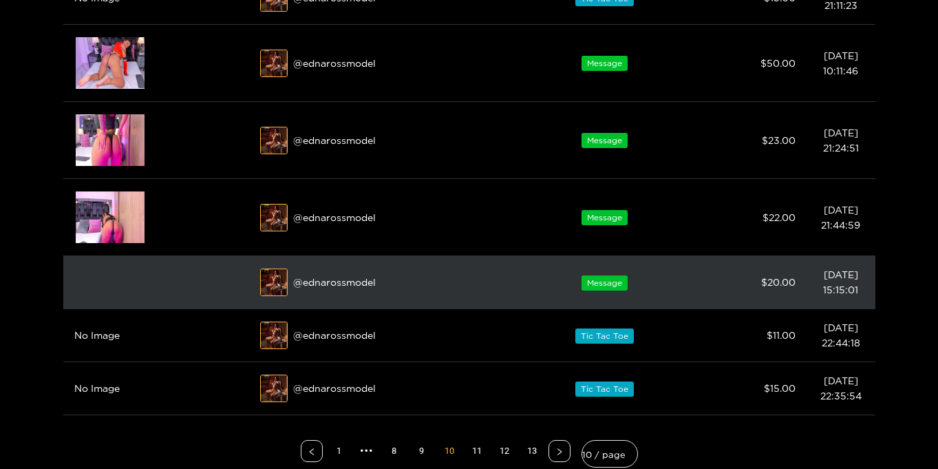
click at [85, 282] on img at bounding box center [110, 282] width 69 height 0
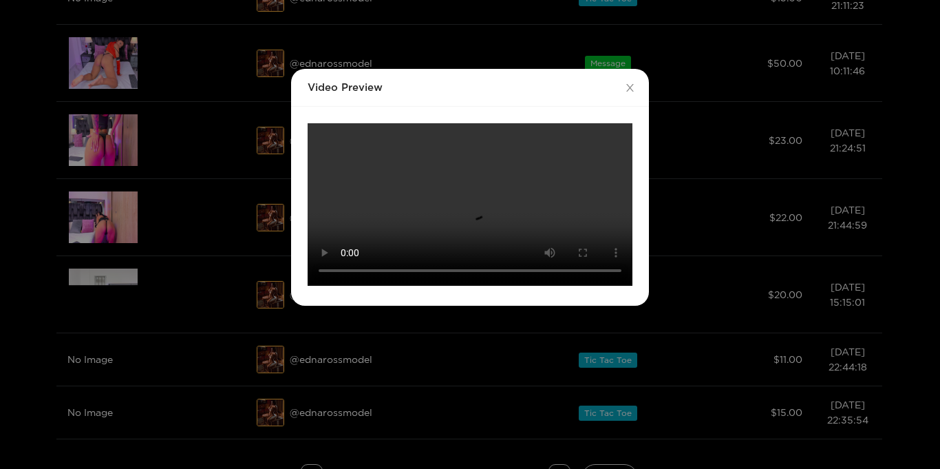
scroll to position [24, 0]
click at [627, 83] on icon "close" at bounding box center [630, 88] width 10 height 10
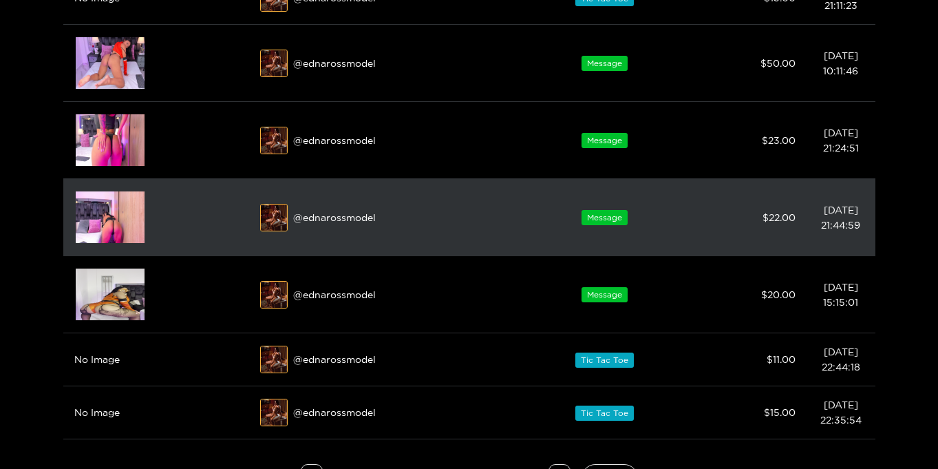
click at [109, 229] on img at bounding box center [110, 217] width 69 height 52
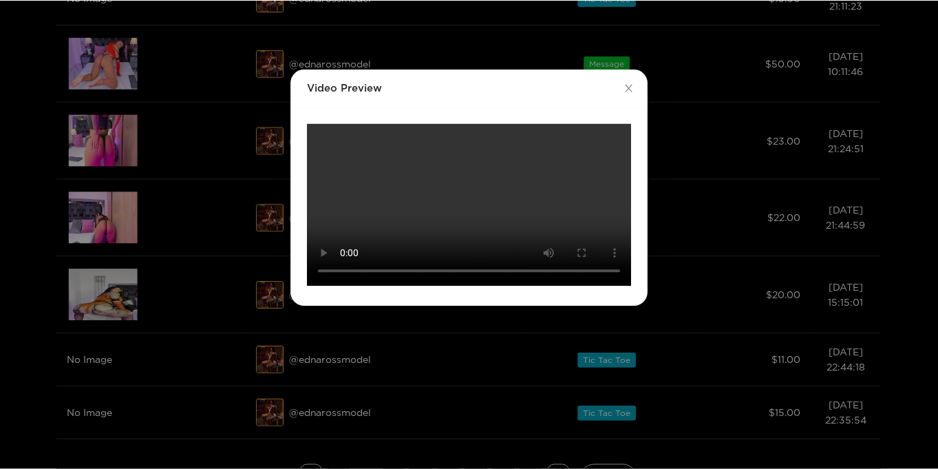
scroll to position [0, 0]
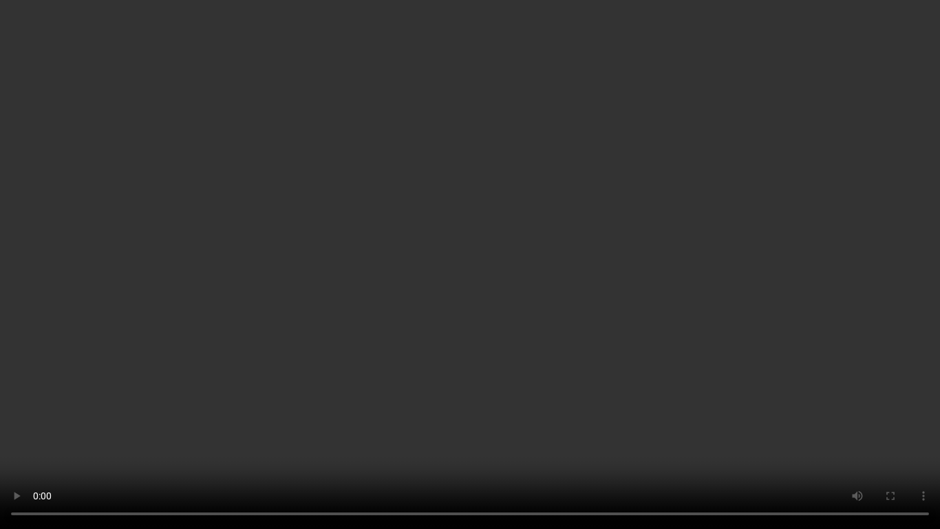
click at [861, 302] on video "Your browser does not support the video tag." at bounding box center [470, 264] width 940 height 529
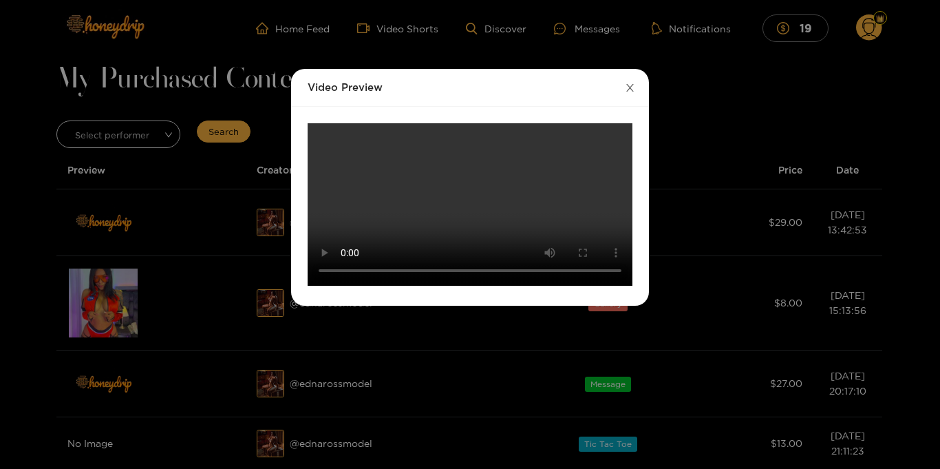
click at [631, 86] on icon "close" at bounding box center [630, 88] width 8 height 8
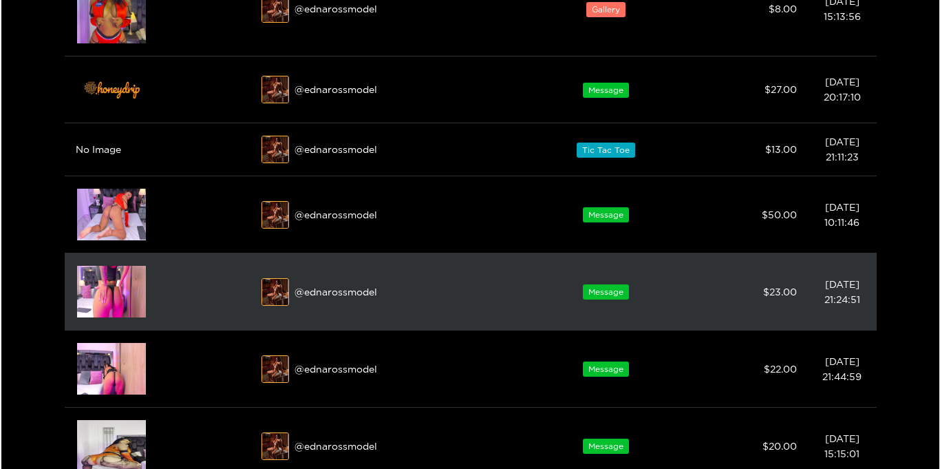
scroll to position [286, 0]
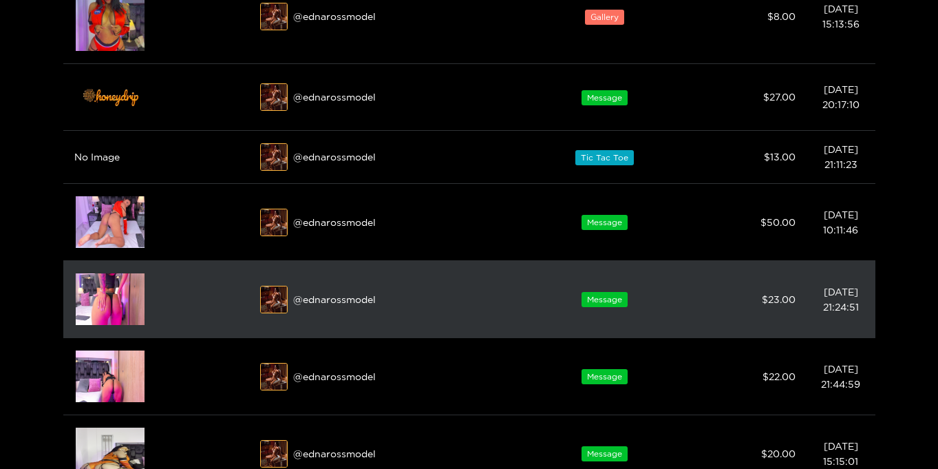
click at [109, 291] on img at bounding box center [110, 299] width 69 height 52
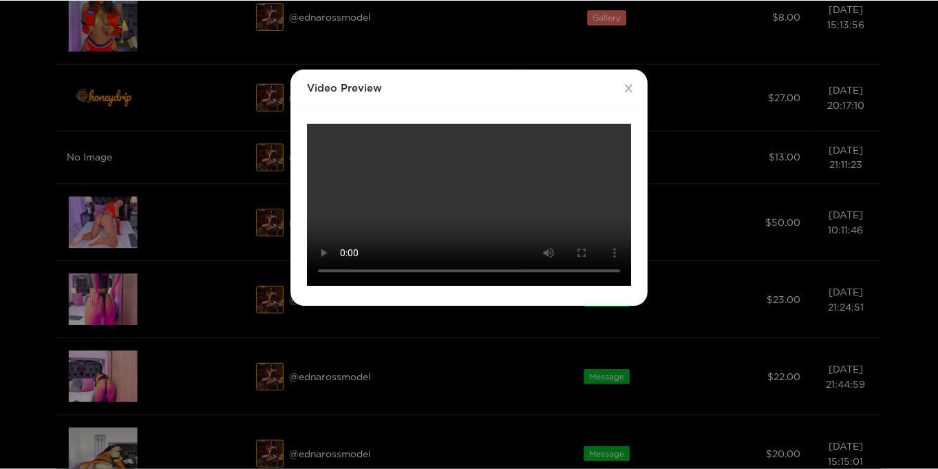
scroll to position [0, 0]
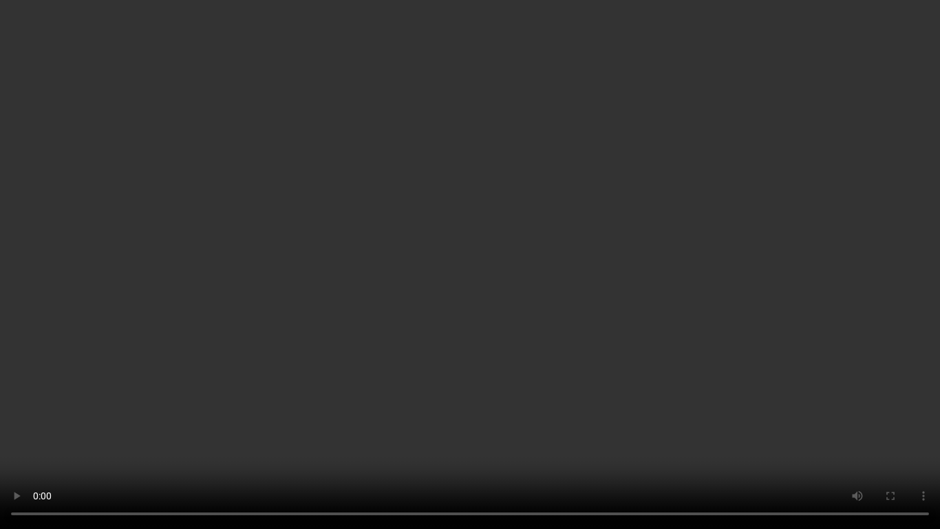
click at [818, 233] on video "Your browser does not support the video tag." at bounding box center [470, 264] width 940 height 529
click at [833, 201] on video "Your browser does not support the video tag." at bounding box center [470, 264] width 940 height 529
click at [696, 283] on video "Your browser does not support the video tag." at bounding box center [470, 264] width 940 height 529
click at [103, 297] on video "Your browser does not support the video tag." at bounding box center [470, 264] width 940 height 529
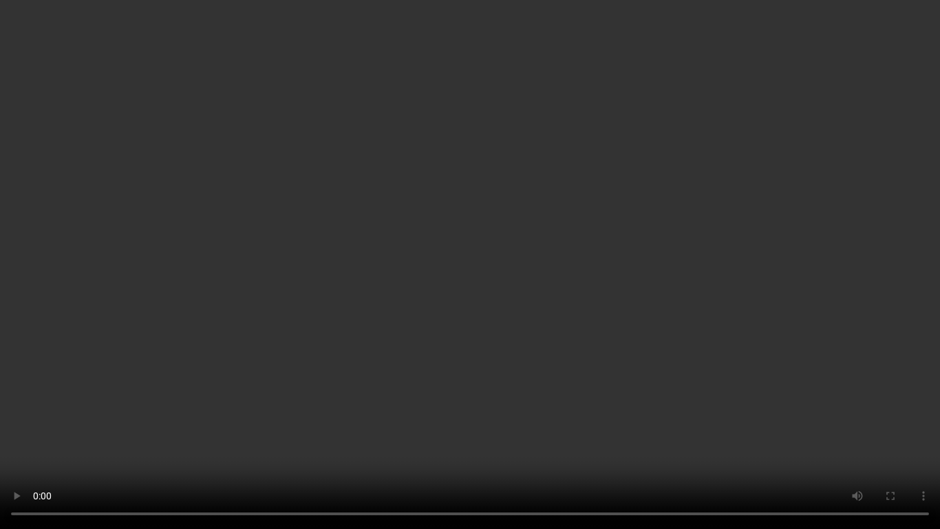
click at [102, 297] on video "Your browser does not support the video tag." at bounding box center [470, 264] width 940 height 529
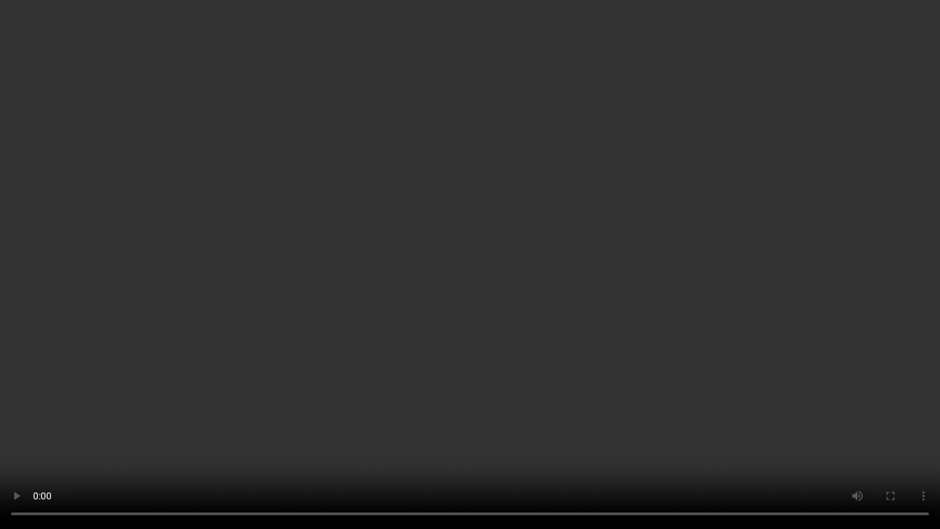
click at [102, 297] on video "Your browser does not support the video tag." at bounding box center [470, 264] width 940 height 529
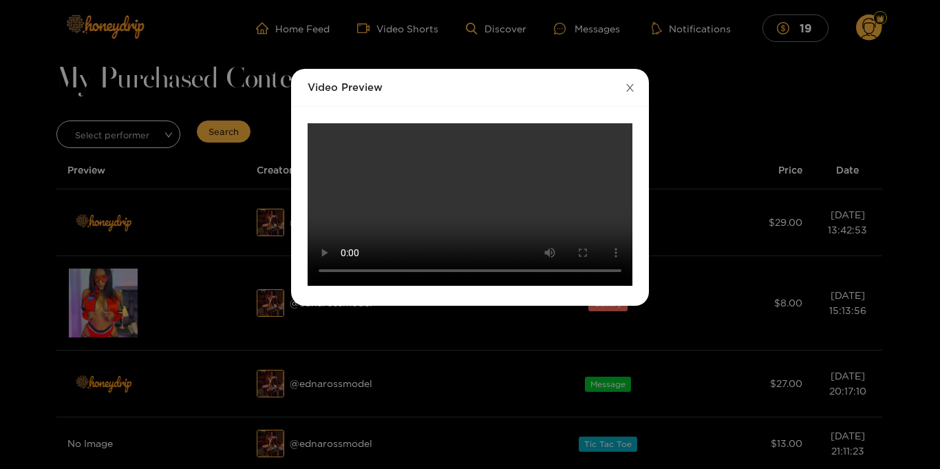
click at [632, 87] on icon "close" at bounding box center [630, 88] width 10 height 10
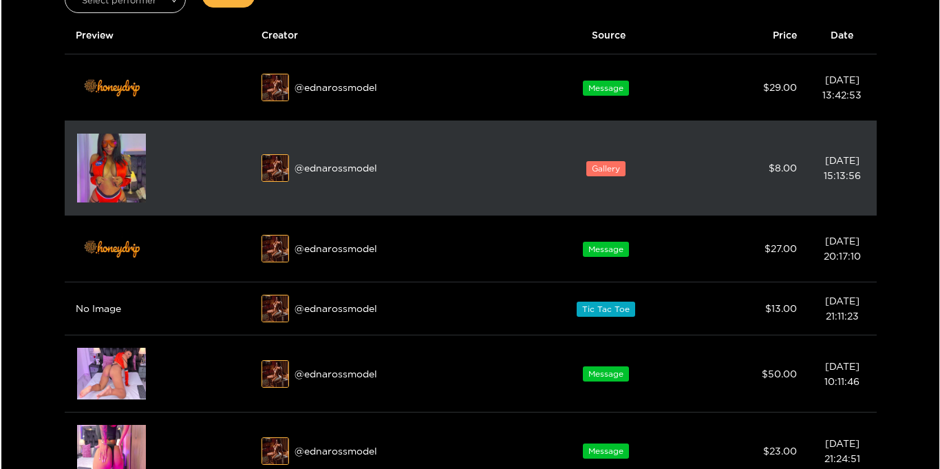
scroll to position [136, 0]
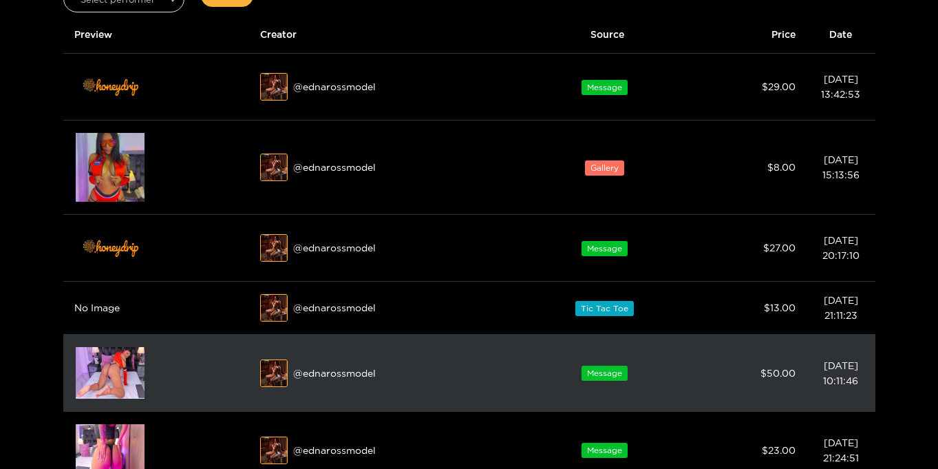
click at [112, 372] on img at bounding box center [110, 373] width 69 height 52
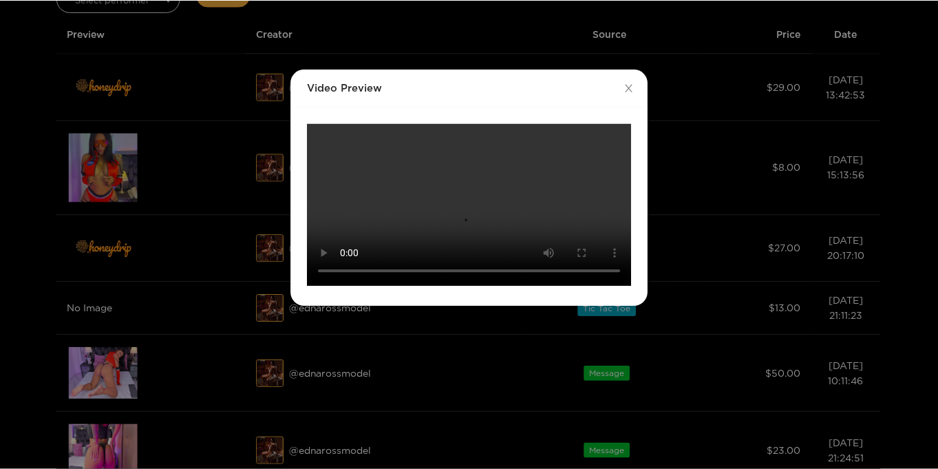
scroll to position [0, 0]
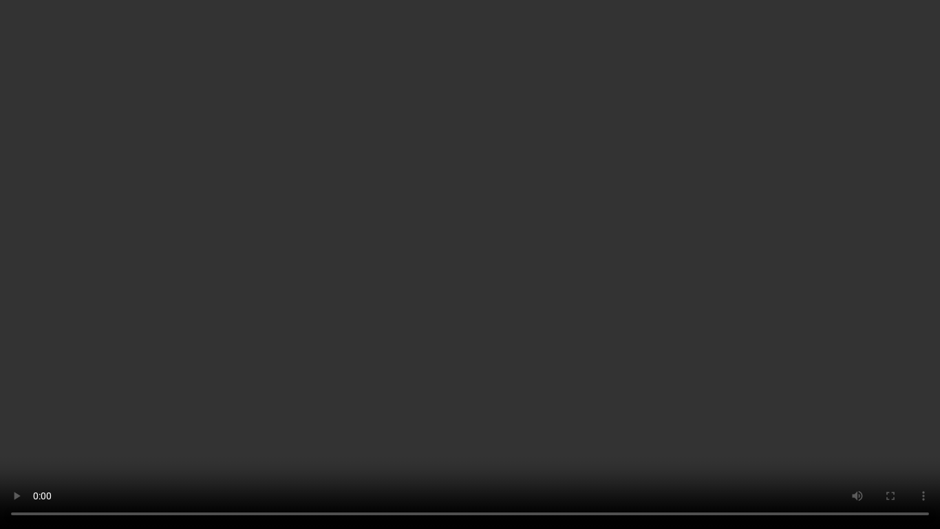
click at [555, 299] on video "Your browser does not support the video tag." at bounding box center [470, 264] width 940 height 529
click at [864, 364] on video "Your browser does not support the video tag." at bounding box center [470, 264] width 940 height 529
click at [864, 363] on video "Your browser does not support the video tag." at bounding box center [470, 264] width 940 height 529
click at [880, 285] on video "Your browser does not support the video tag." at bounding box center [470, 264] width 940 height 529
click at [878, 285] on video "Your browser does not support the video tag." at bounding box center [470, 264] width 940 height 529
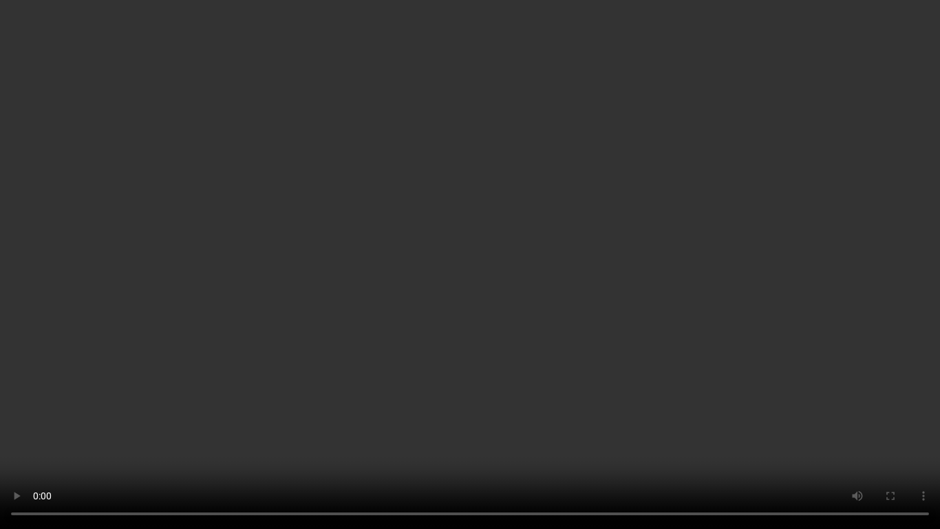
click at [791, 334] on video "Your browser does not support the video tag." at bounding box center [470, 264] width 940 height 529
click at [916, 353] on video "Your browser does not support the video tag." at bounding box center [470, 264] width 940 height 529
click at [611, 419] on video "Your browser does not support the video tag." at bounding box center [470, 264] width 940 height 529
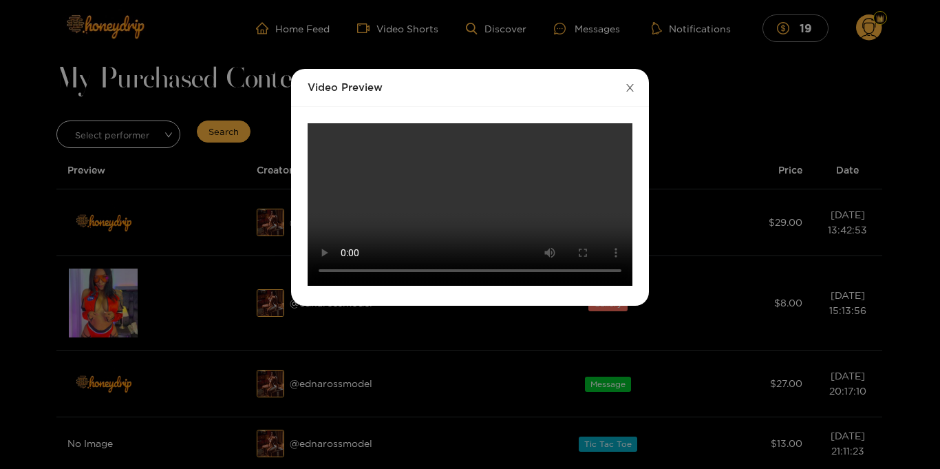
click at [631, 87] on icon "close" at bounding box center [630, 88] width 10 height 10
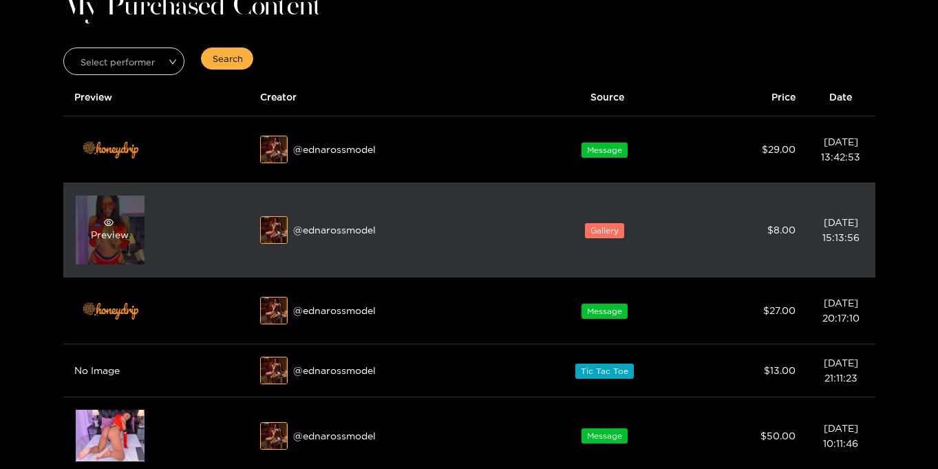
scroll to position [53, 0]
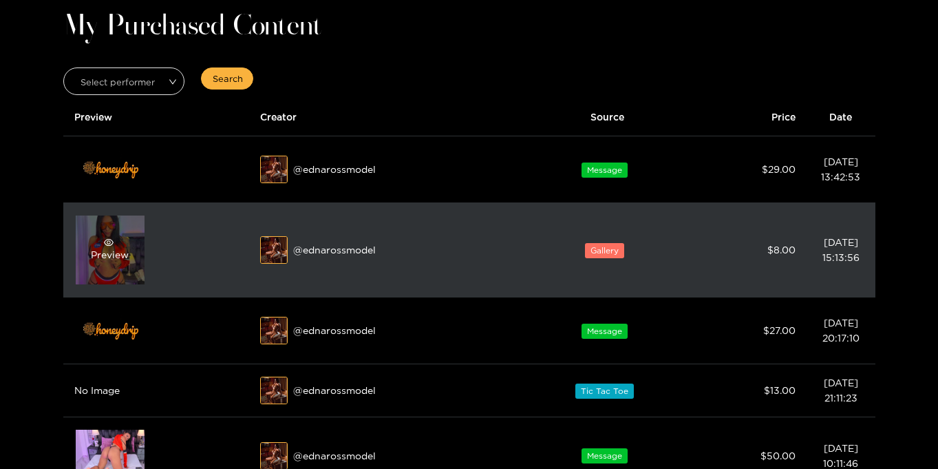
click at [118, 250] on div "Preview" at bounding box center [110, 250] width 38 height 25
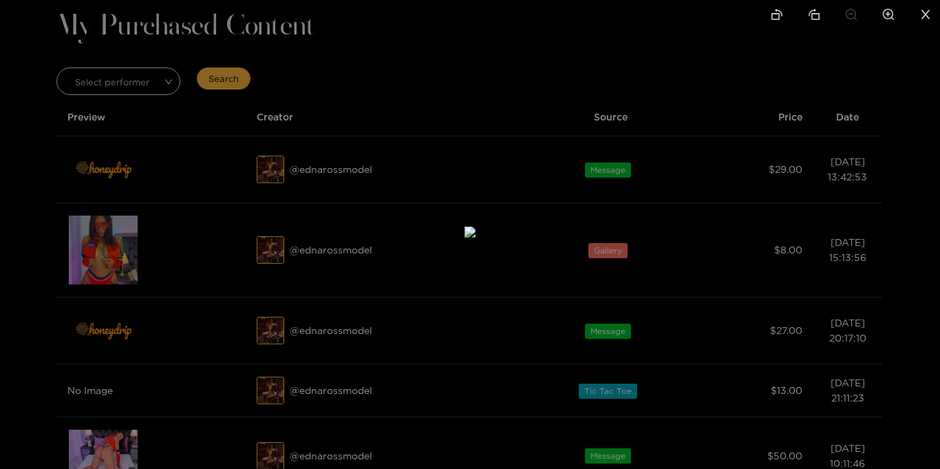
click at [924, 17] on icon "close" at bounding box center [926, 14] width 9 height 9
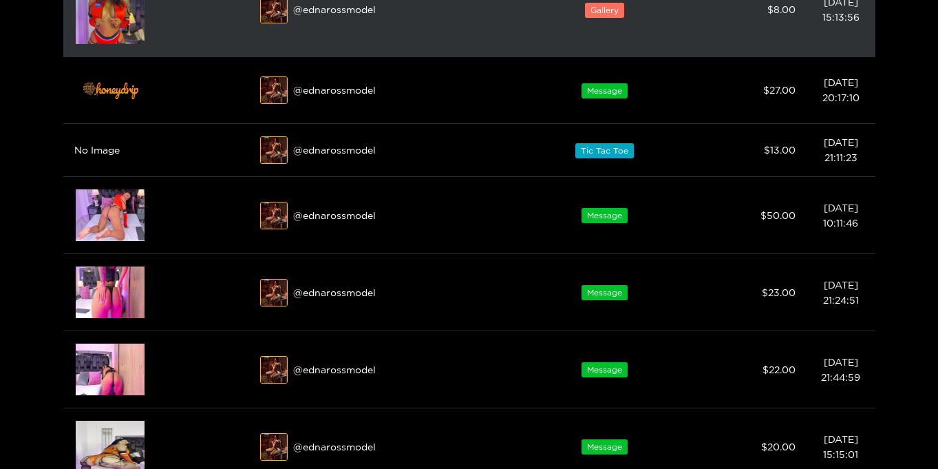
scroll to position [294, 0]
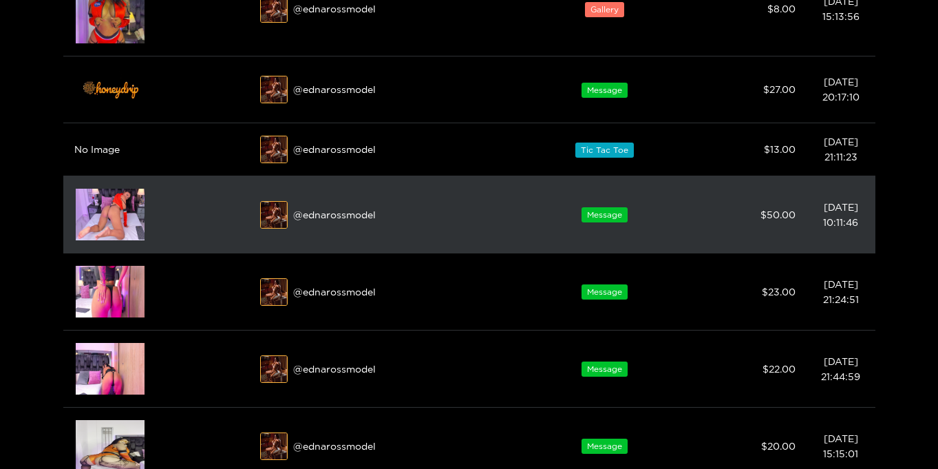
click at [112, 230] on img at bounding box center [110, 215] width 69 height 52
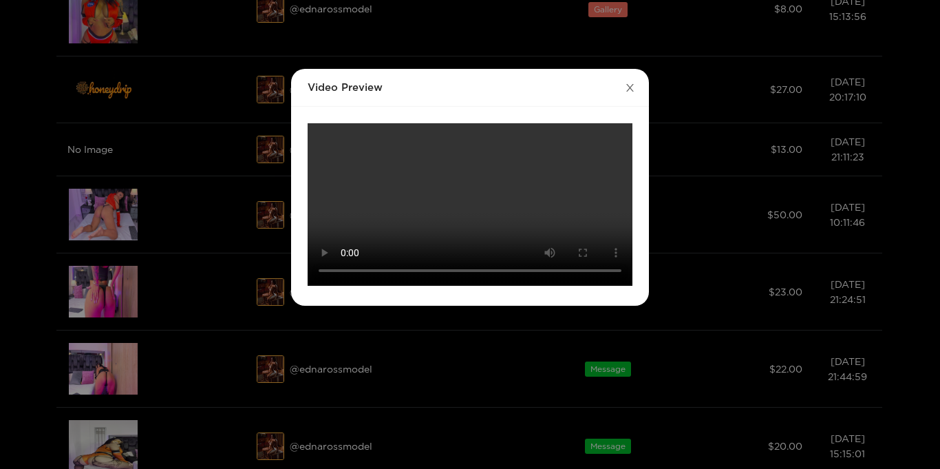
click at [633, 86] on icon "close" at bounding box center [630, 88] width 10 height 10
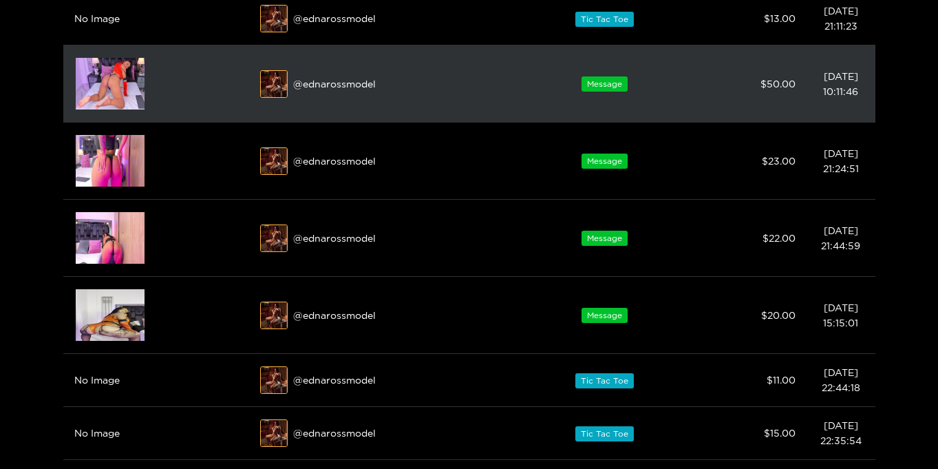
scroll to position [556, 0]
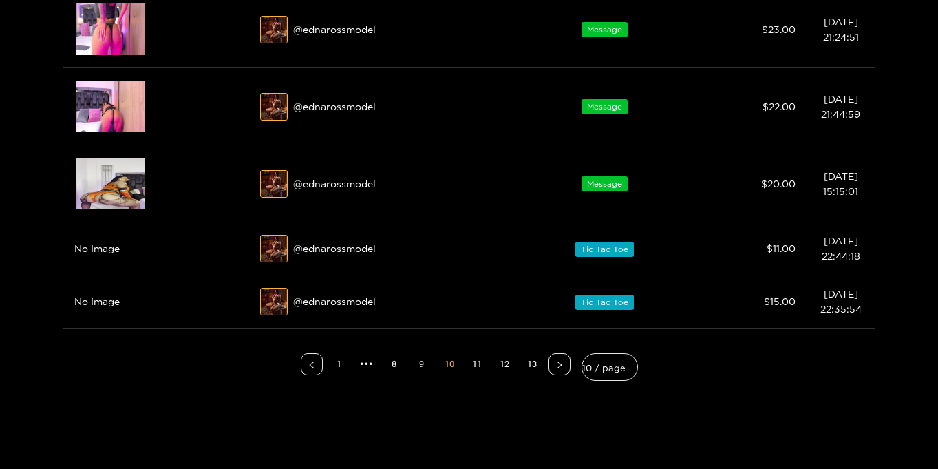
click at [424, 366] on link "9" at bounding box center [422, 364] width 21 height 21
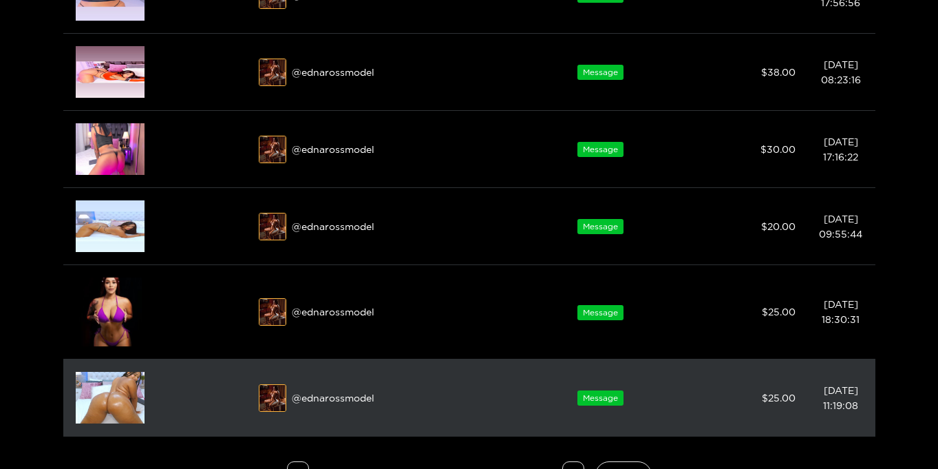
click at [112, 390] on img at bounding box center [110, 398] width 69 height 52
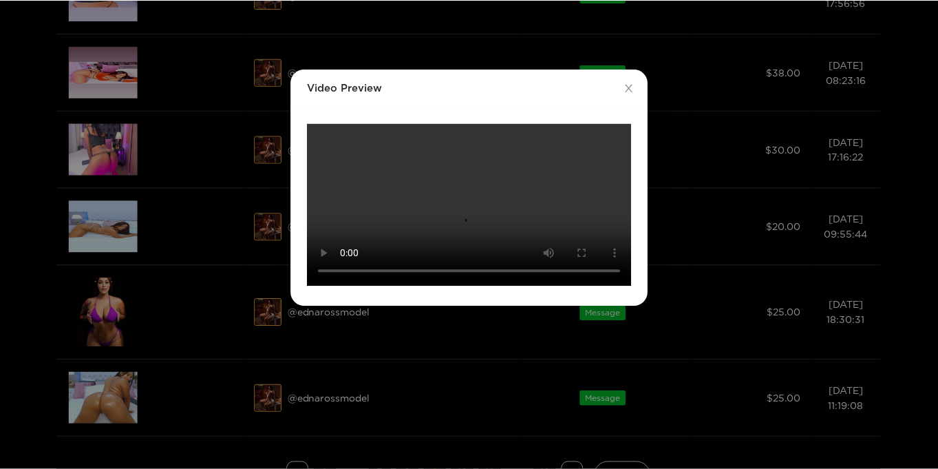
scroll to position [0, 0]
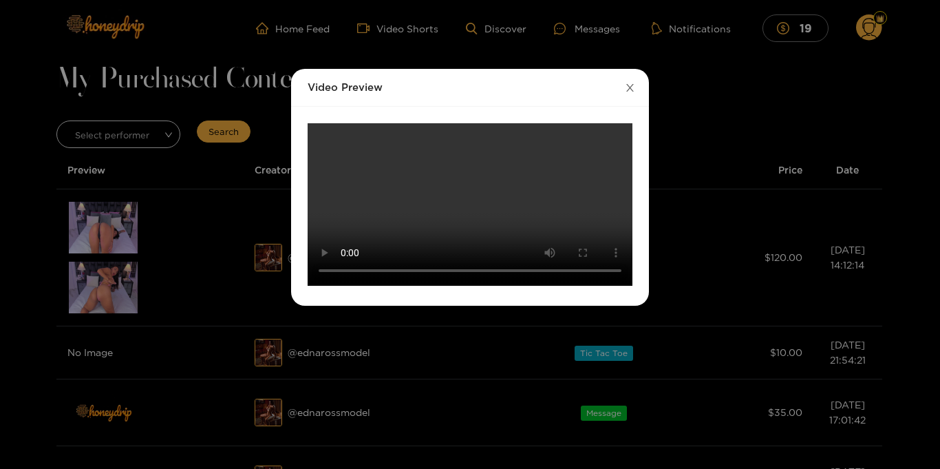
click at [626, 89] on icon "close" at bounding box center [630, 88] width 10 height 10
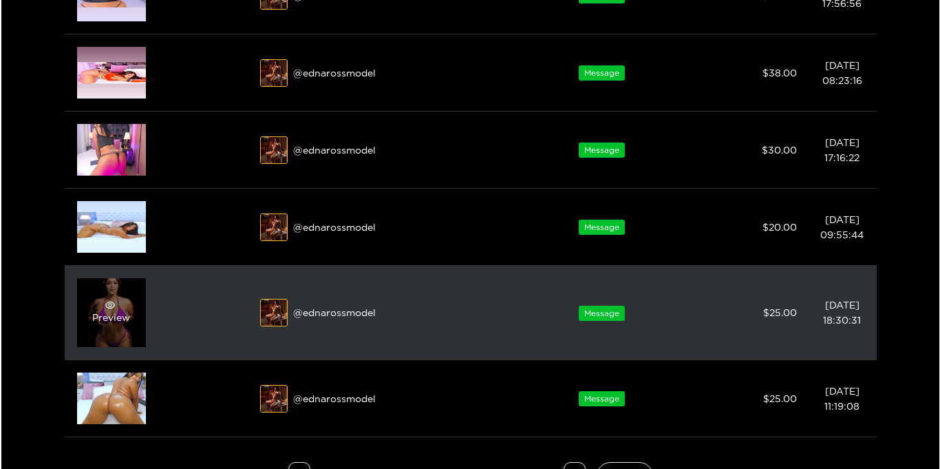
scroll to position [554, 0]
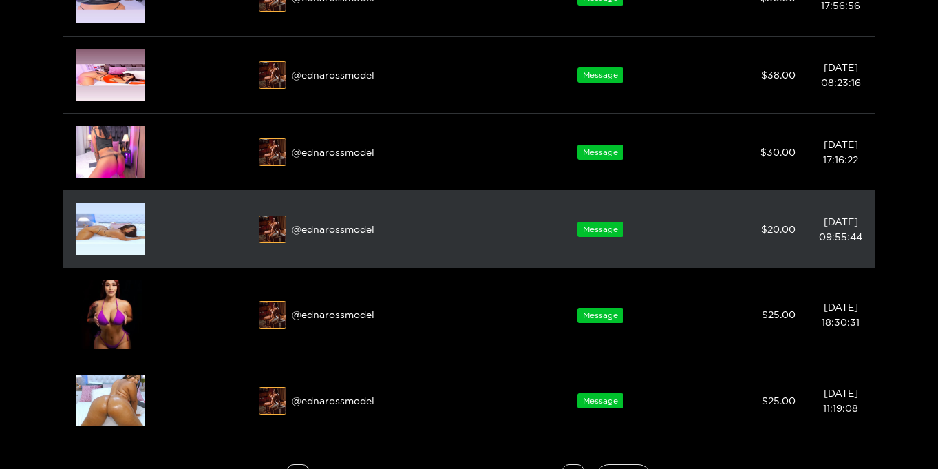
click at [101, 231] on img at bounding box center [110, 229] width 69 height 52
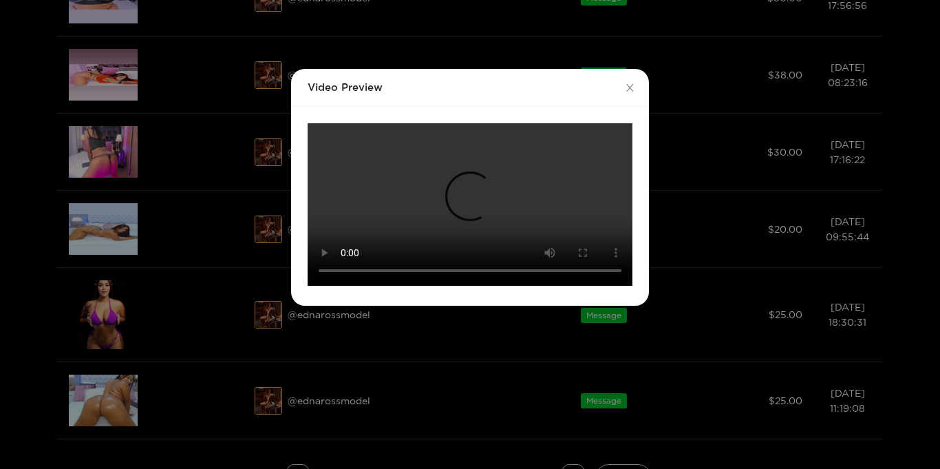
scroll to position [211, 0]
click at [454, 222] on video "Your browser does not support the video tag." at bounding box center [470, 204] width 325 height 162
click at [626, 83] on icon "close" at bounding box center [630, 88] width 10 height 10
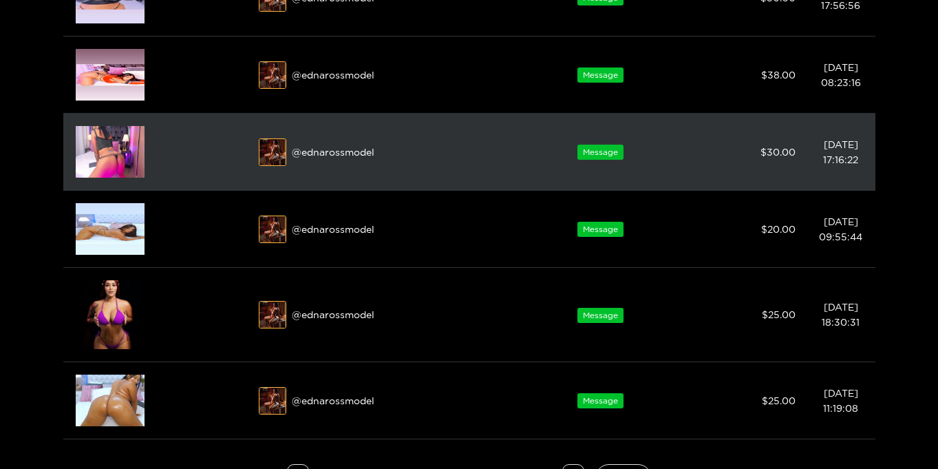
click at [92, 158] on img at bounding box center [110, 152] width 69 height 52
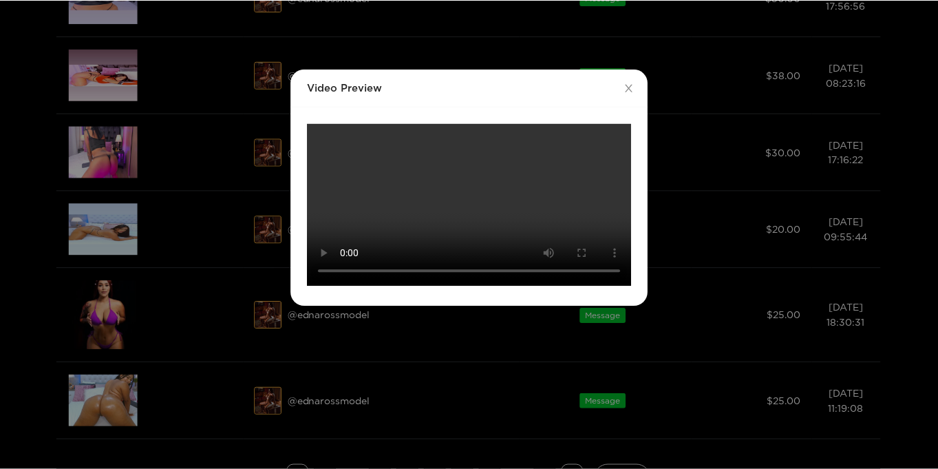
scroll to position [0, 0]
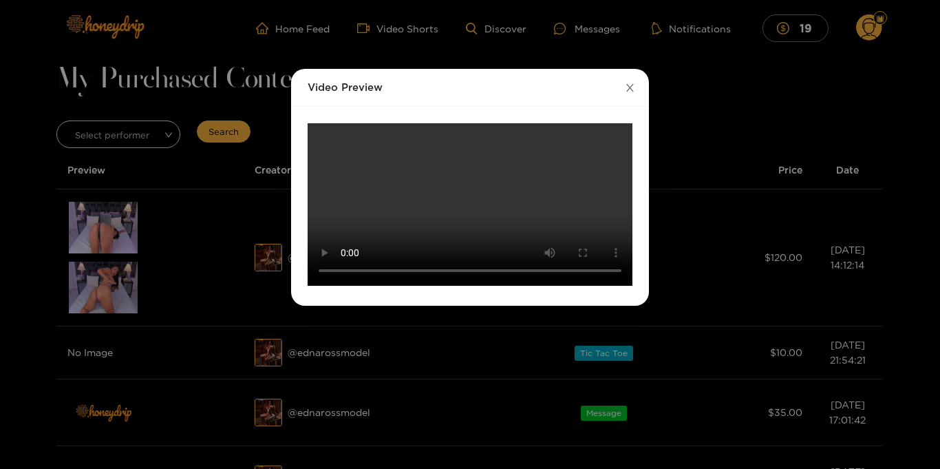
click at [636, 83] on span "Close" at bounding box center [630, 88] width 39 height 39
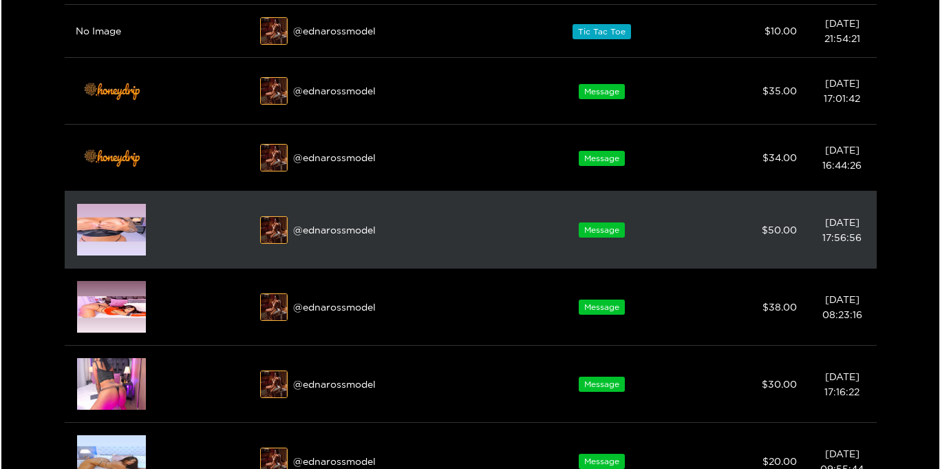
scroll to position [365, 0]
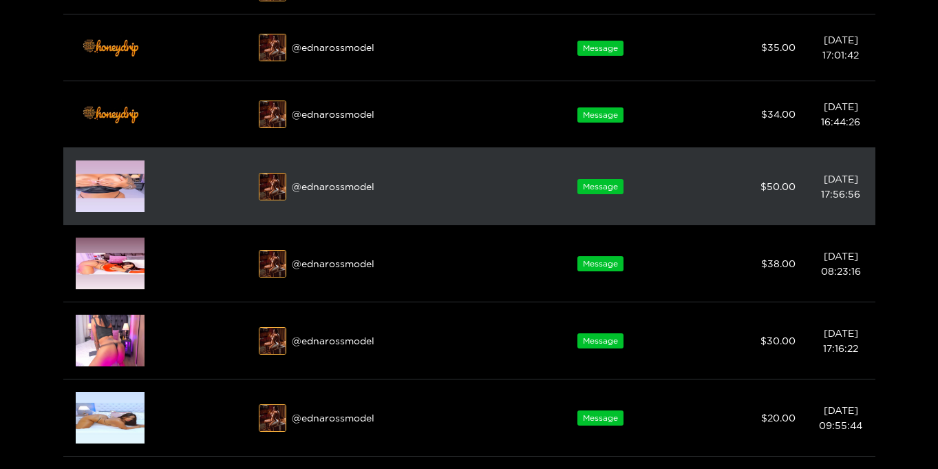
click at [98, 185] on img at bounding box center [110, 186] width 69 height 52
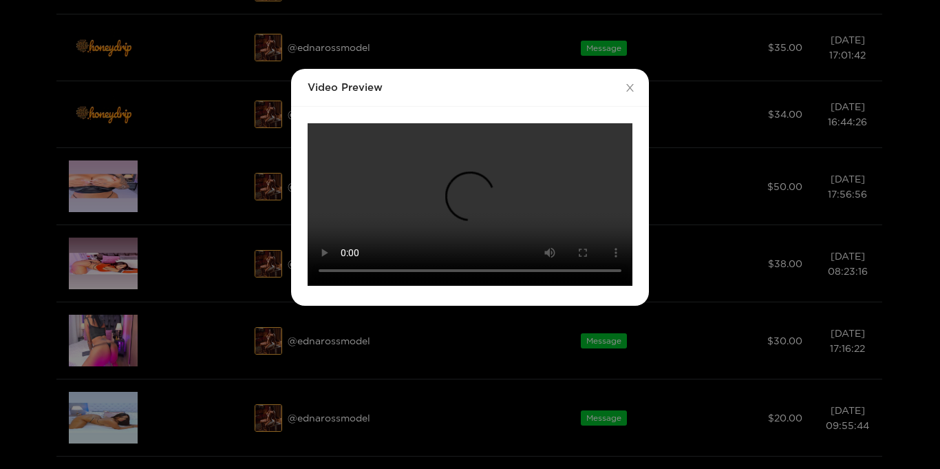
scroll to position [43, 0]
click at [625, 83] on icon "close" at bounding box center [630, 88] width 10 height 10
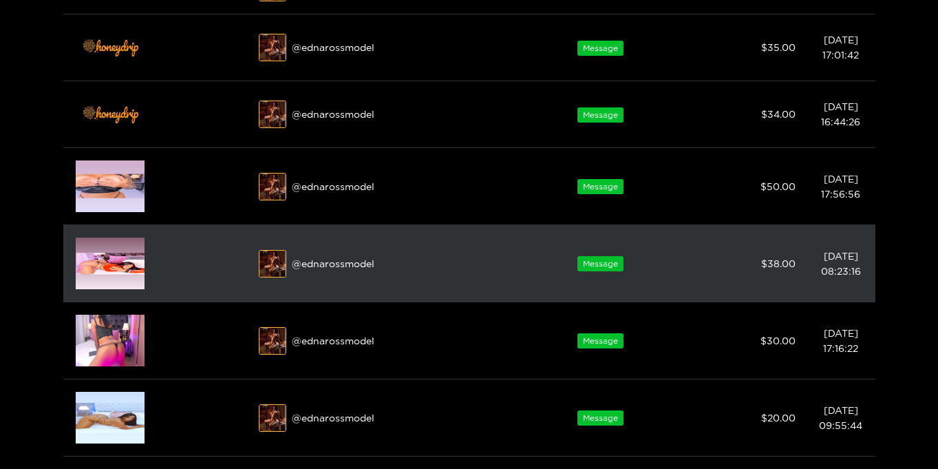
click at [112, 271] on img at bounding box center [110, 264] width 69 height 52
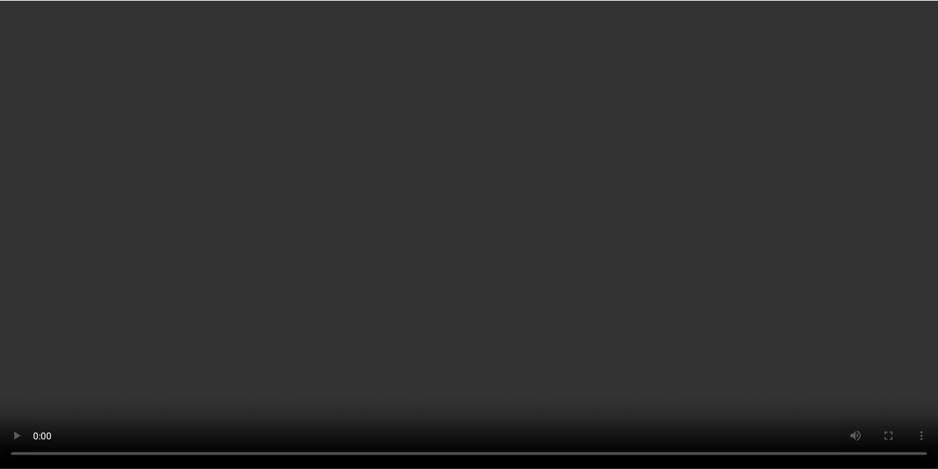
scroll to position [0, 0]
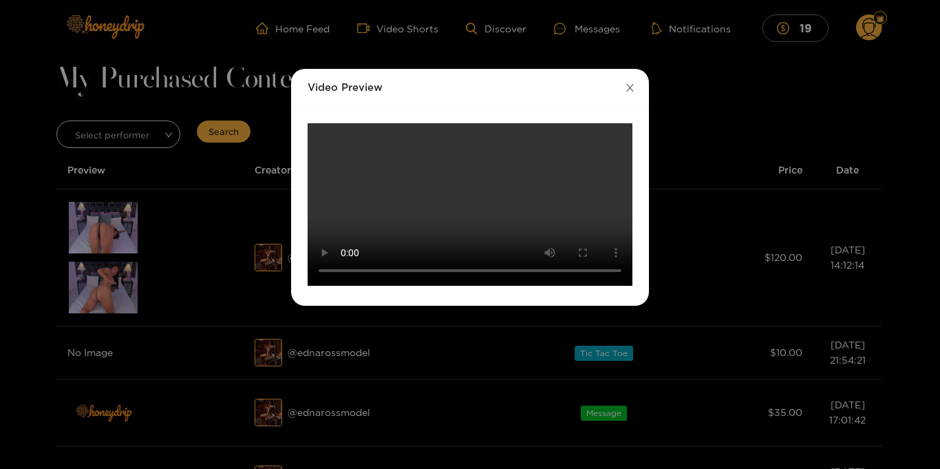
click at [628, 90] on icon "close" at bounding box center [630, 88] width 10 height 10
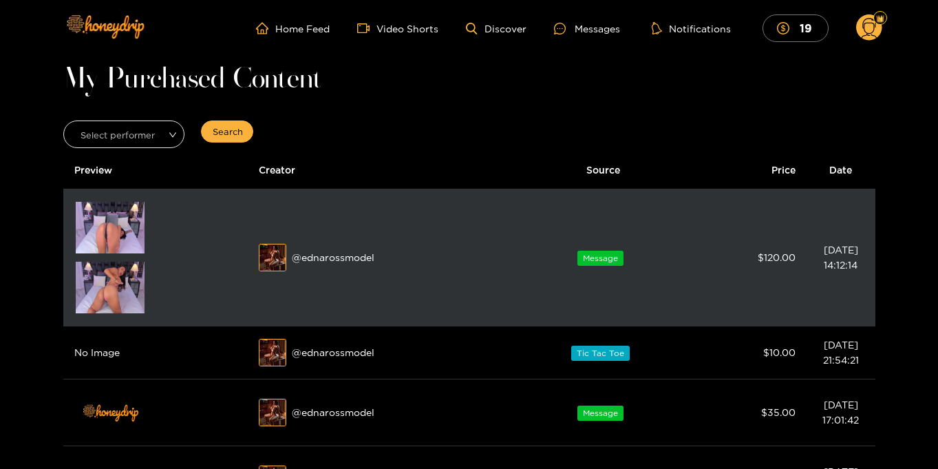
click at [119, 299] on img at bounding box center [110, 288] width 69 height 52
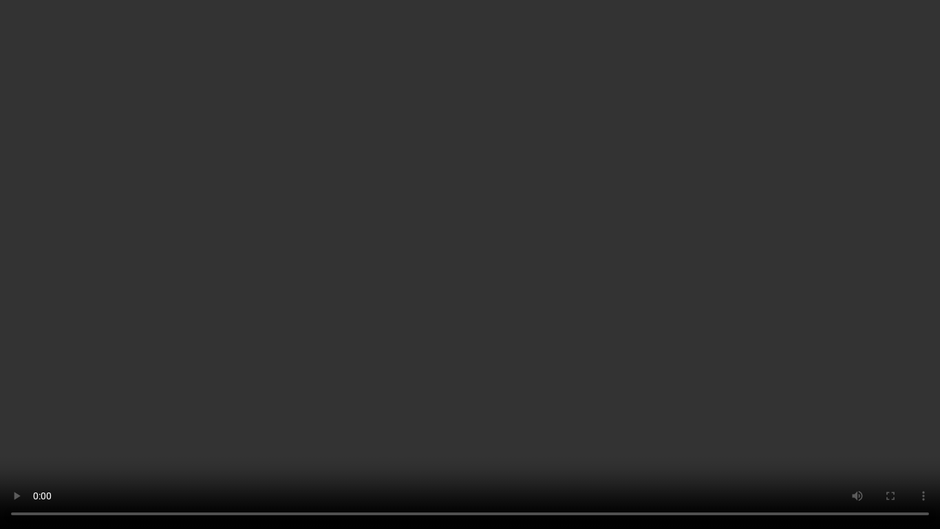
click at [571, 275] on video "Your browser does not support the video tag." at bounding box center [470, 264] width 940 height 529
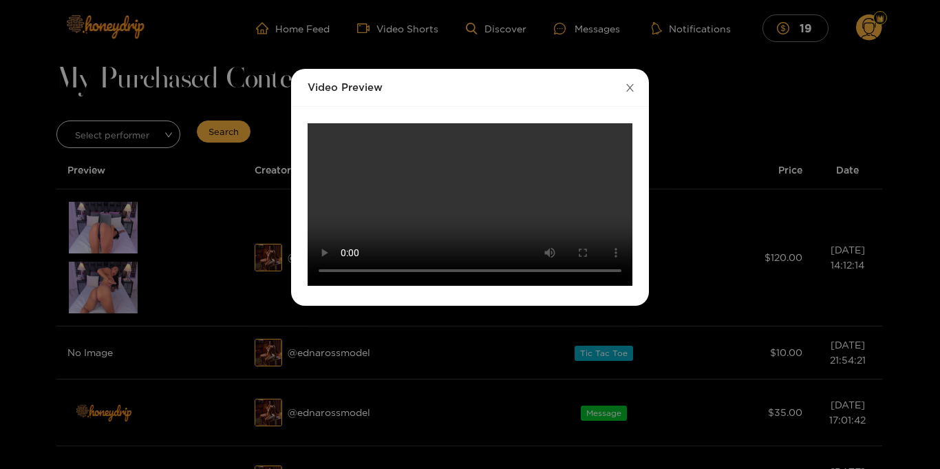
click at [631, 89] on icon "close" at bounding box center [630, 88] width 10 height 10
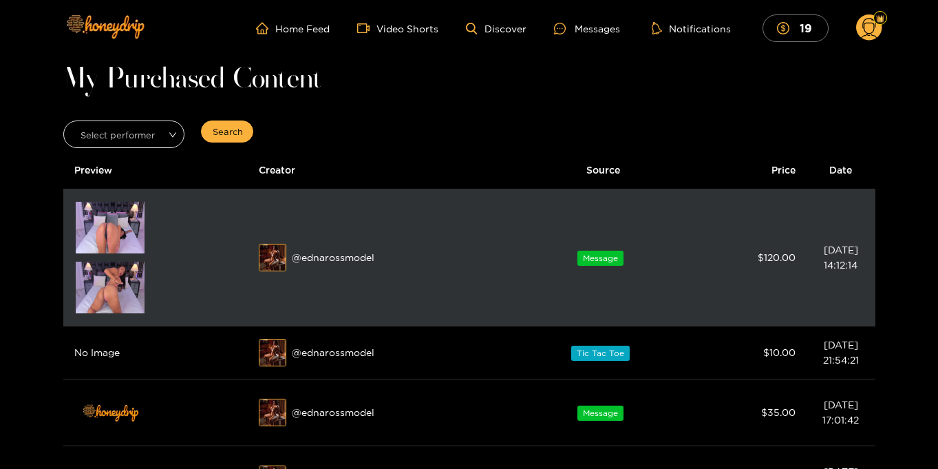
click at [93, 236] on img at bounding box center [110, 228] width 69 height 52
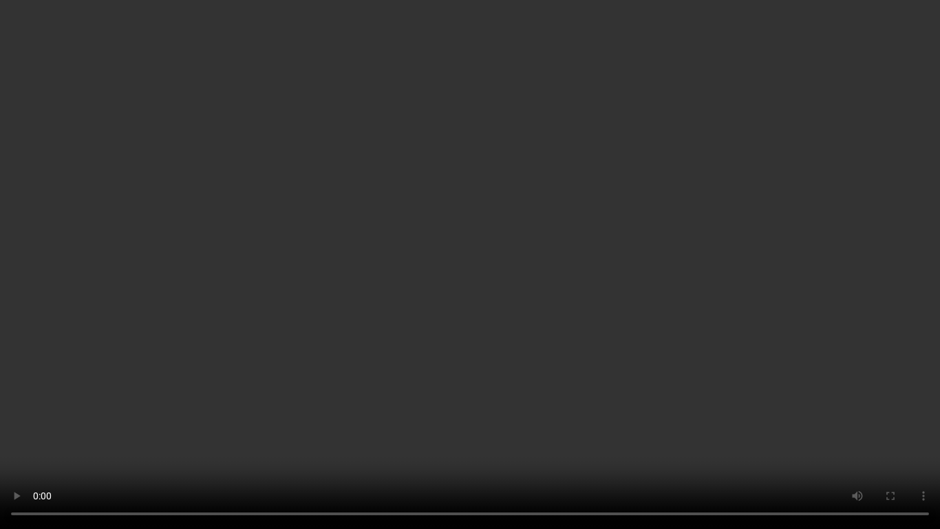
click at [900, 319] on video "Your browser does not support the video tag." at bounding box center [470, 264] width 940 height 529
click at [871, 332] on video "Your browser does not support the video tag." at bounding box center [470, 264] width 940 height 529
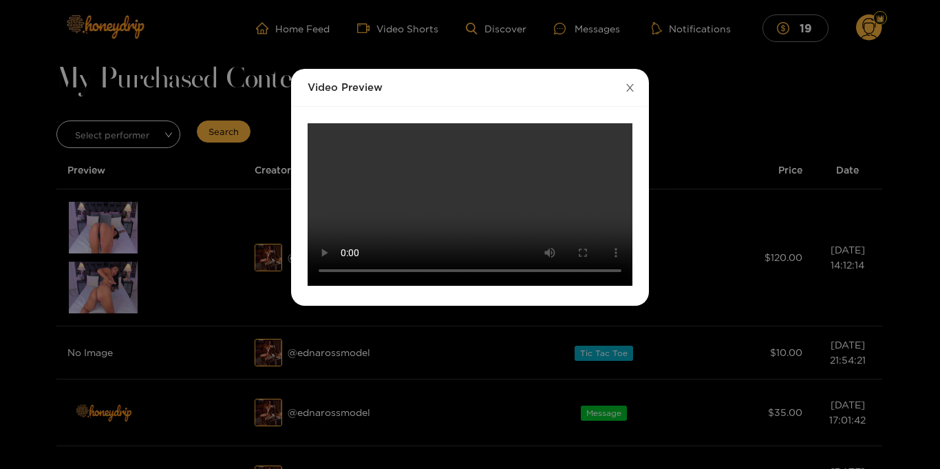
click at [629, 89] on icon "close" at bounding box center [630, 88] width 10 height 10
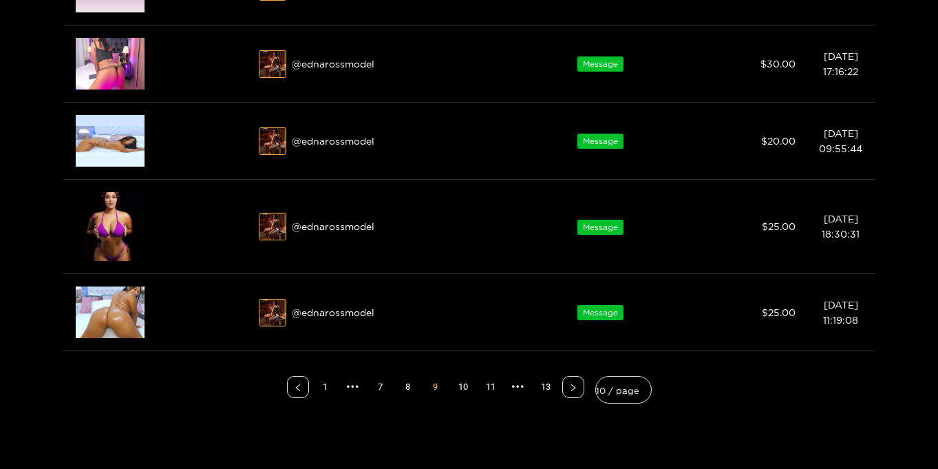
scroll to position [646, 0]
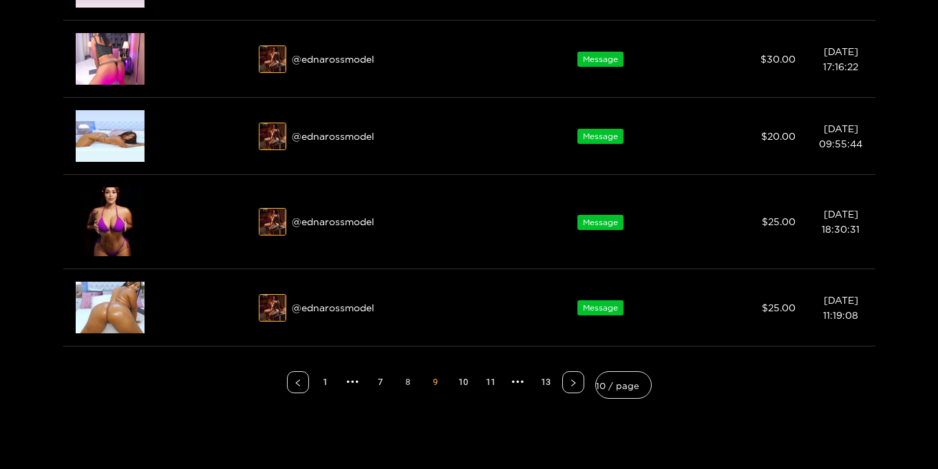
click at [412, 384] on link "8" at bounding box center [408, 382] width 21 height 21
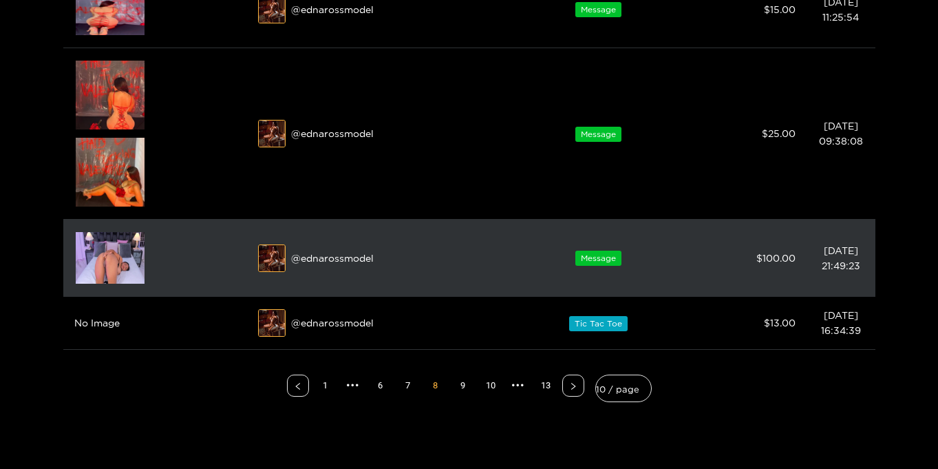
click at [94, 266] on img at bounding box center [110, 258] width 69 height 52
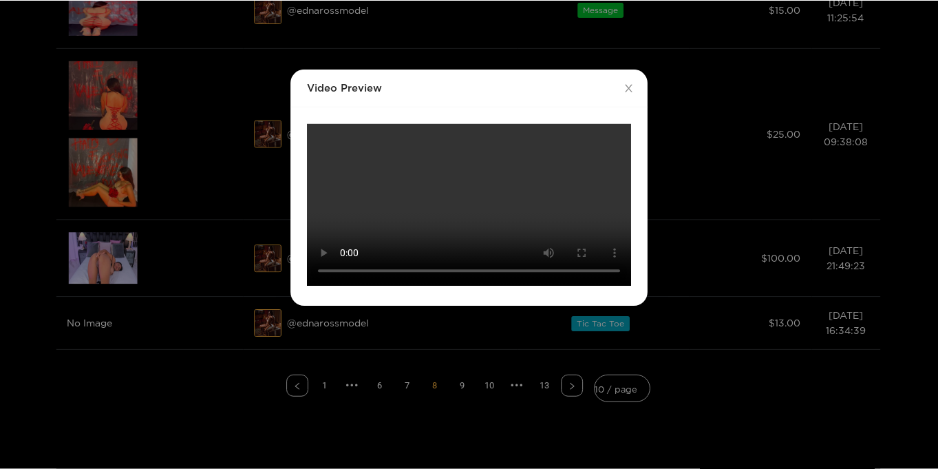
scroll to position [0, 0]
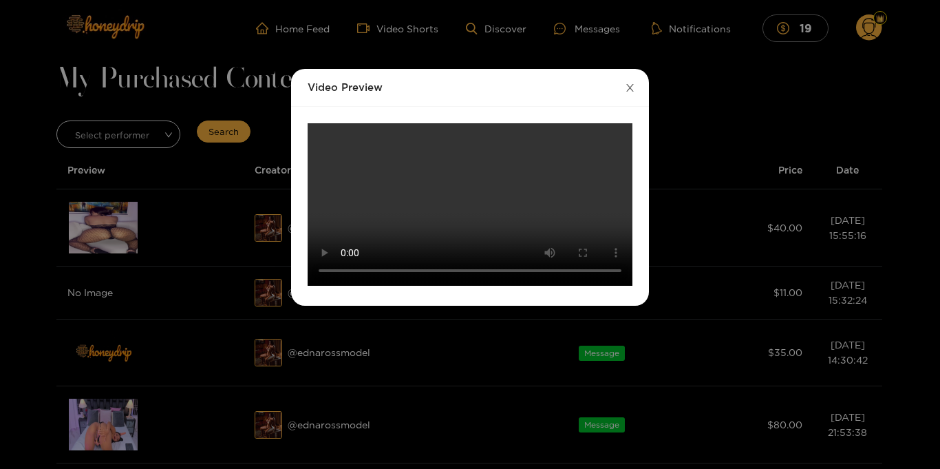
click at [629, 91] on icon "close" at bounding box center [630, 88] width 10 height 10
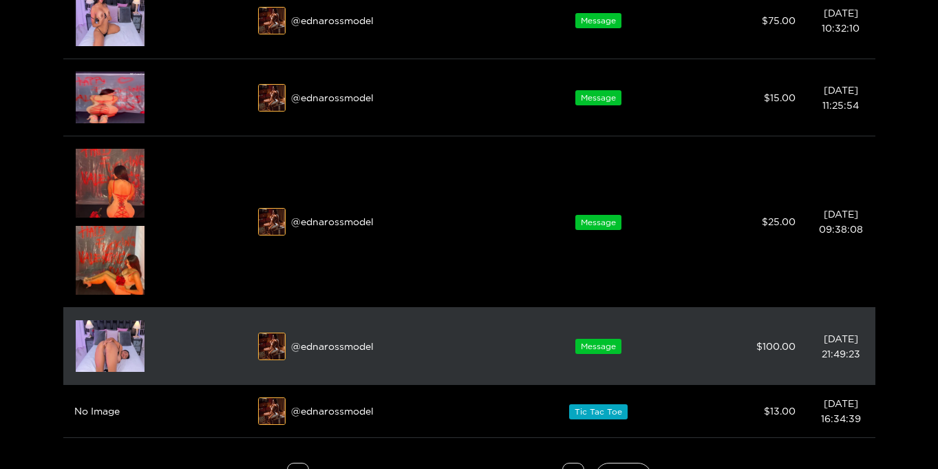
scroll to position [576, 0]
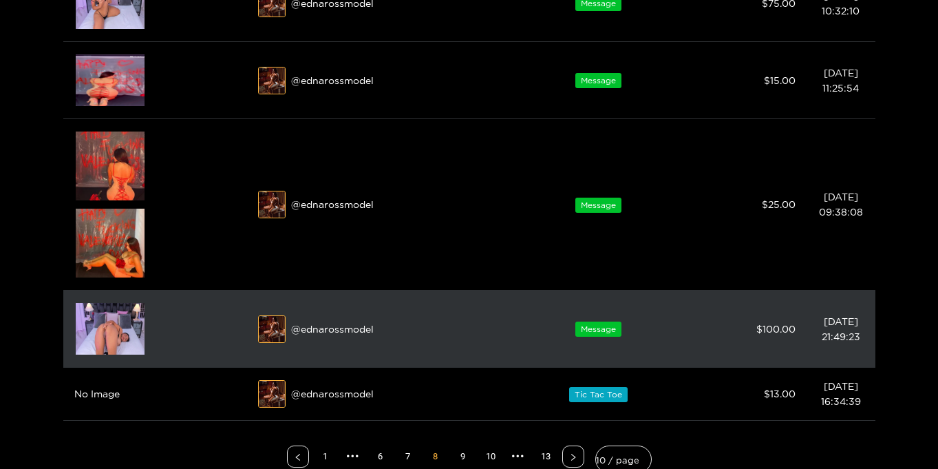
click at [110, 337] on img at bounding box center [110, 329] width 69 height 52
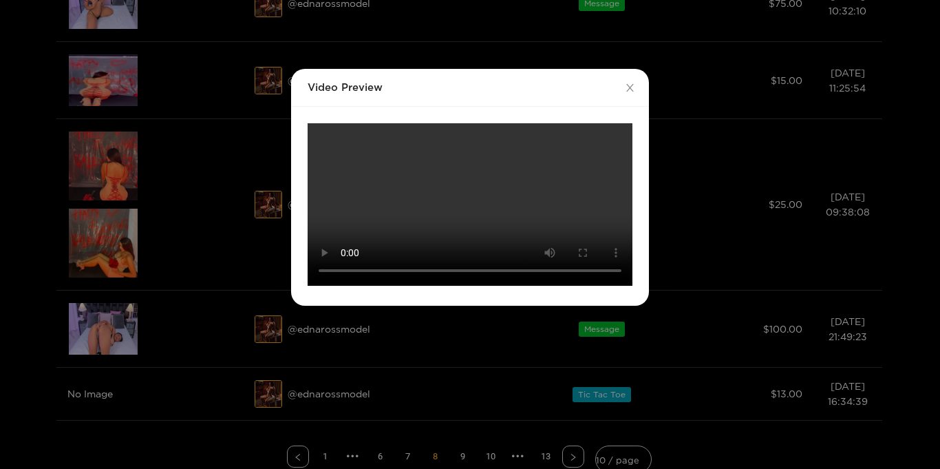
click at [454, 251] on video "Your browser does not support the video tag." at bounding box center [470, 204] width 325 height 162
click at [629, 85] on icon "close" at bounding box center [630, 88] width 10 height 10
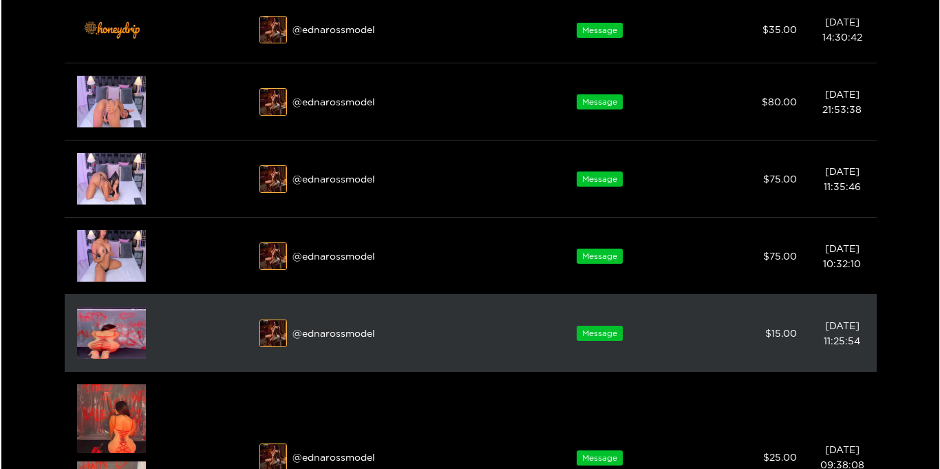
scroll to position [320, 0]
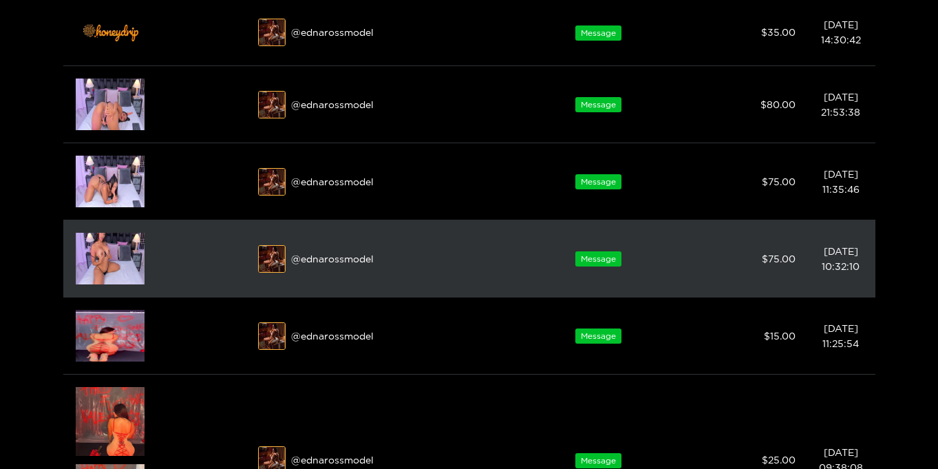
click at [99, 258] on img at bounding box center [110, 259] width 69 height 52
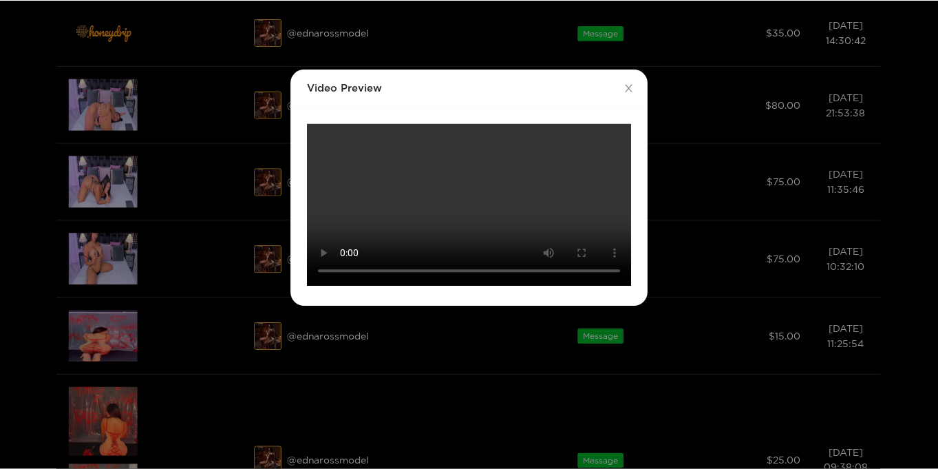
scroll to position [0, 0]
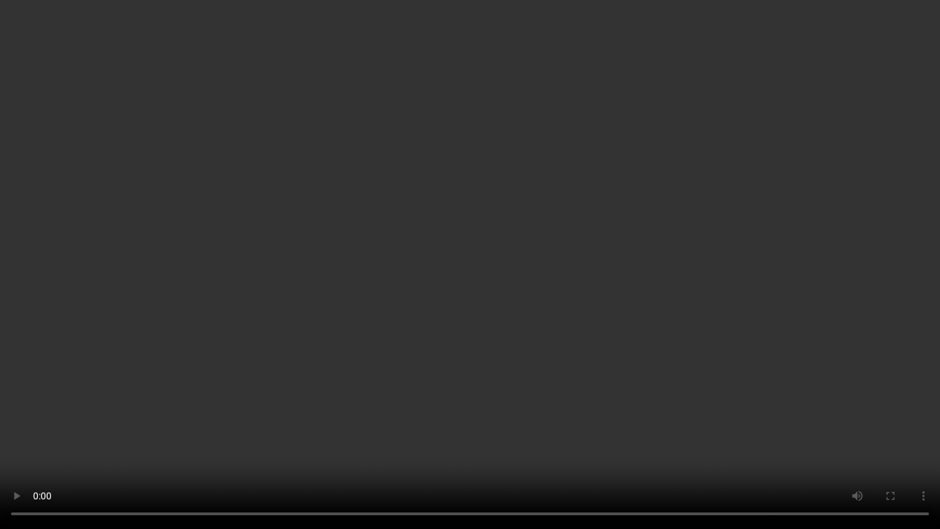
click at [790, 301] on video "Your browser does not support the video tag." at bounding box center [470, 264] width 940 height 529
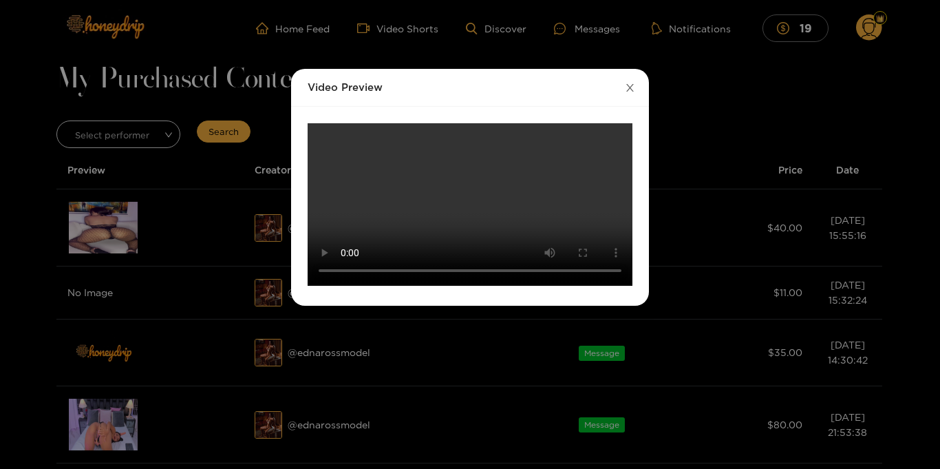
click at [631, 85] on icon "close" at bounding box center [630, 88] width 8 height 8
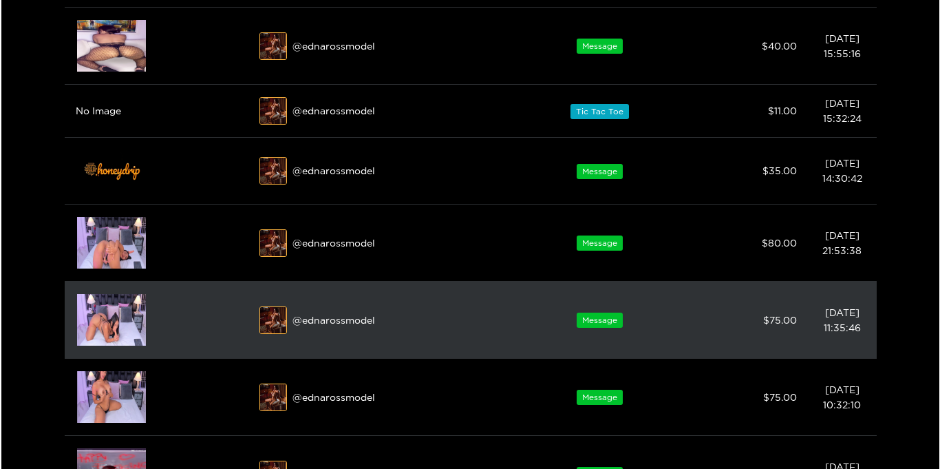
scroll to position [175, 0]
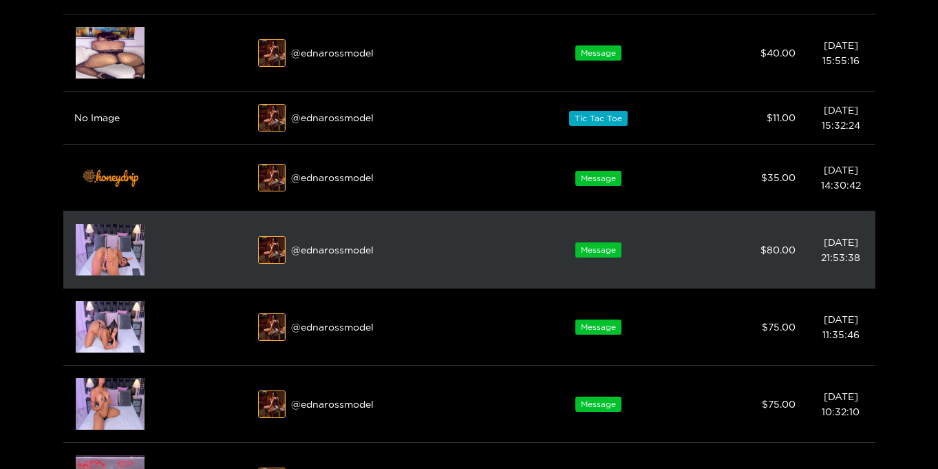
click at [103, 257] on img at bounding box center [110, 250] width 69 height 52
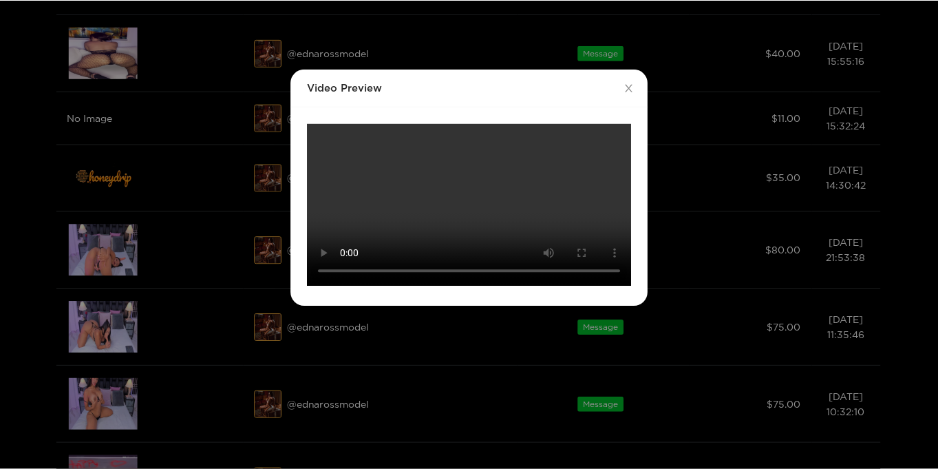
scroll to position [0, 0]
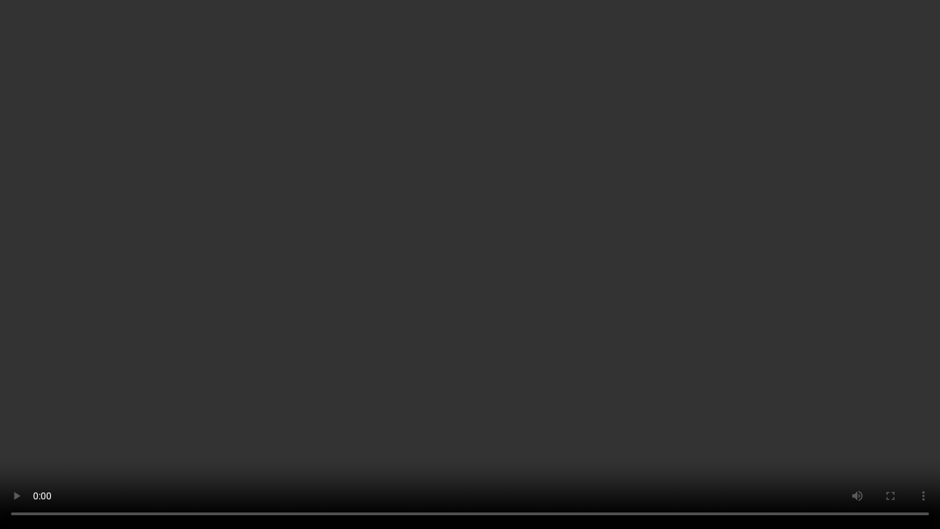
click at [609, 268] on video "Your browser does not support the video tag." at bounding box center [470, 264] width 940 height 529
click at [646, 273] on video "Your browser does not support the video tag." at bounding box center [470, 264] width 940 height 529
click at [552, 180] on video "Your browser does not support the video tag." at bounding box center [470, 264] width 940 height 529
click at [107, 408] on video "Your browser does not support the video tag." at bounding box center [470, 264] width 940 height 529
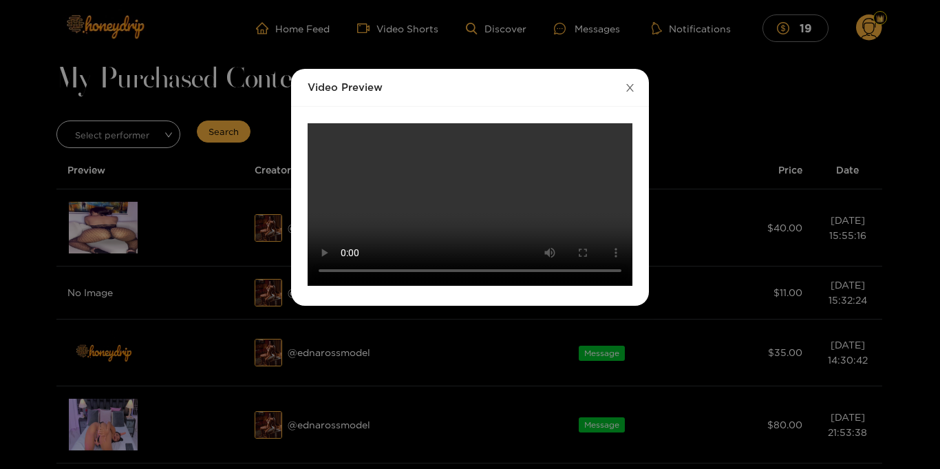
click at [631, 87] on icon "close" at bounding box center [630, 88] width 10 height 10
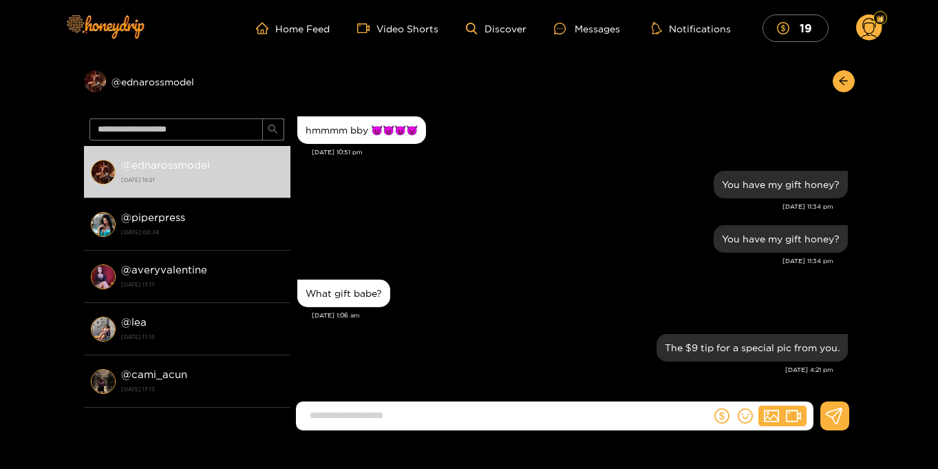
scroll to position [1274, 0]
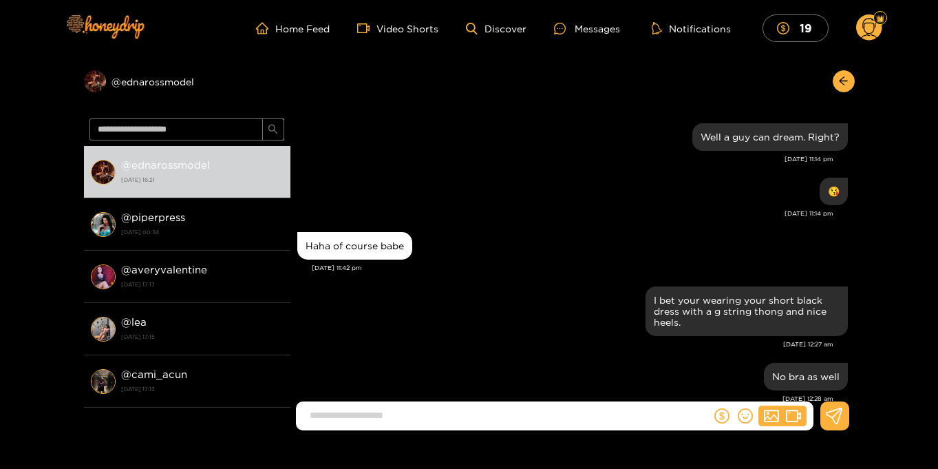
scroll to position [1275, 0]
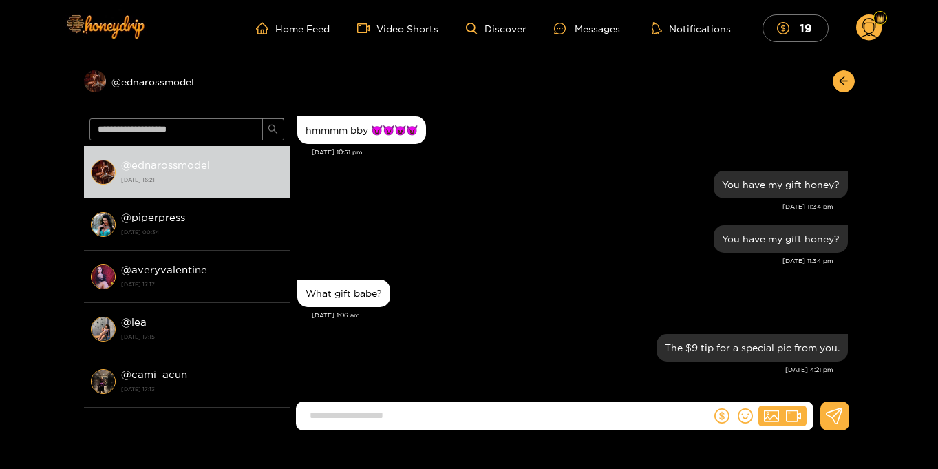
click at [865, 33] on circle at bounding box center [869, 27] width 26 height 26
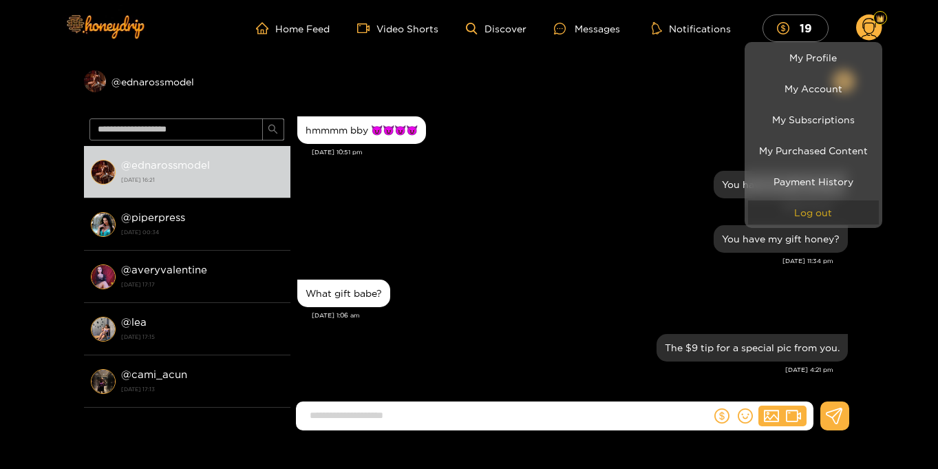
click at [816, 211] on button "Log out" at bounding box center [813, 212] width 131 height 24
